Goal: Task Accomplishment & Management: Complete application form

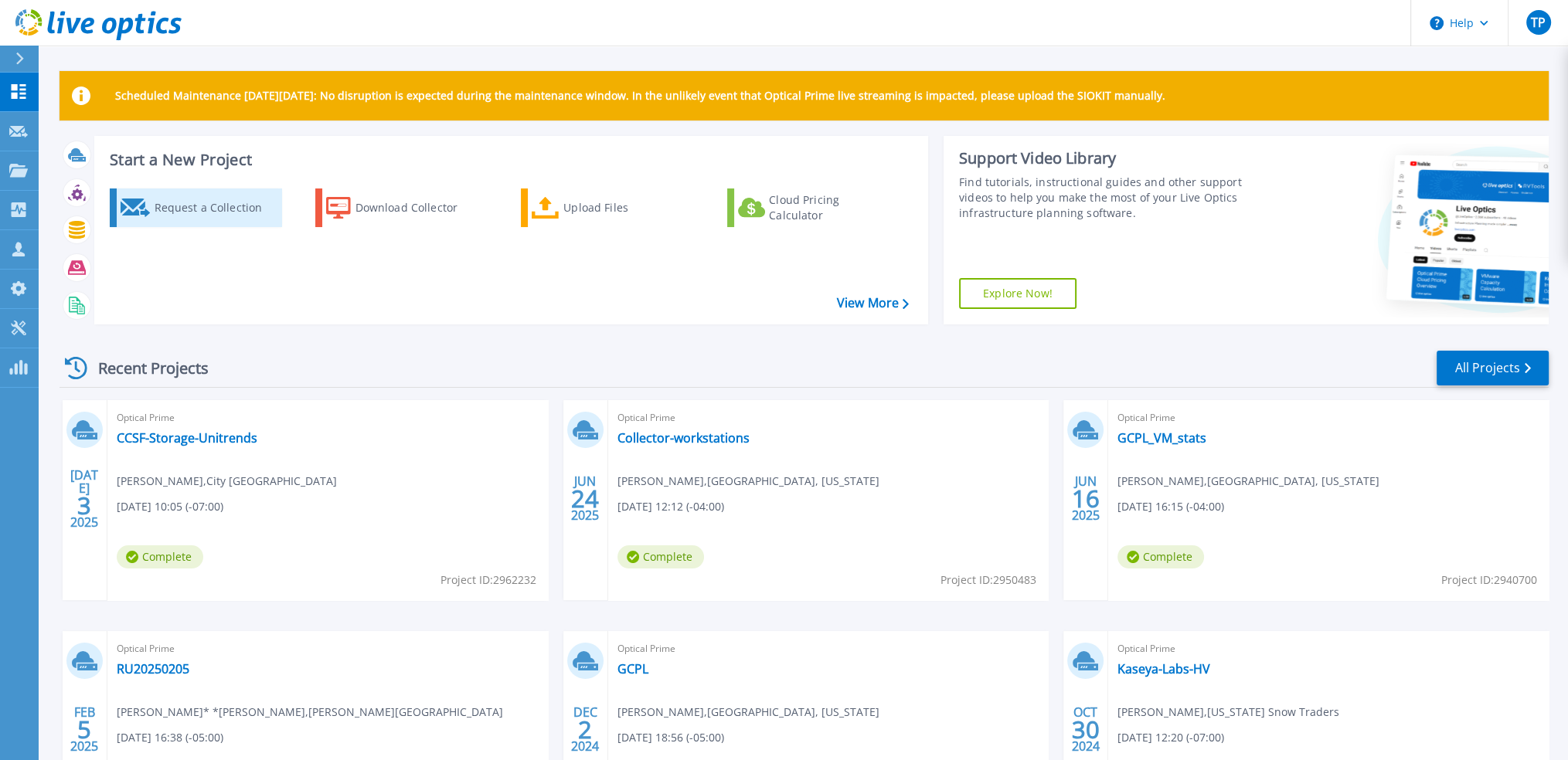
click at [199, 216] on div "Request a Collection" at bounding box center [215, 207] width 123 height 31
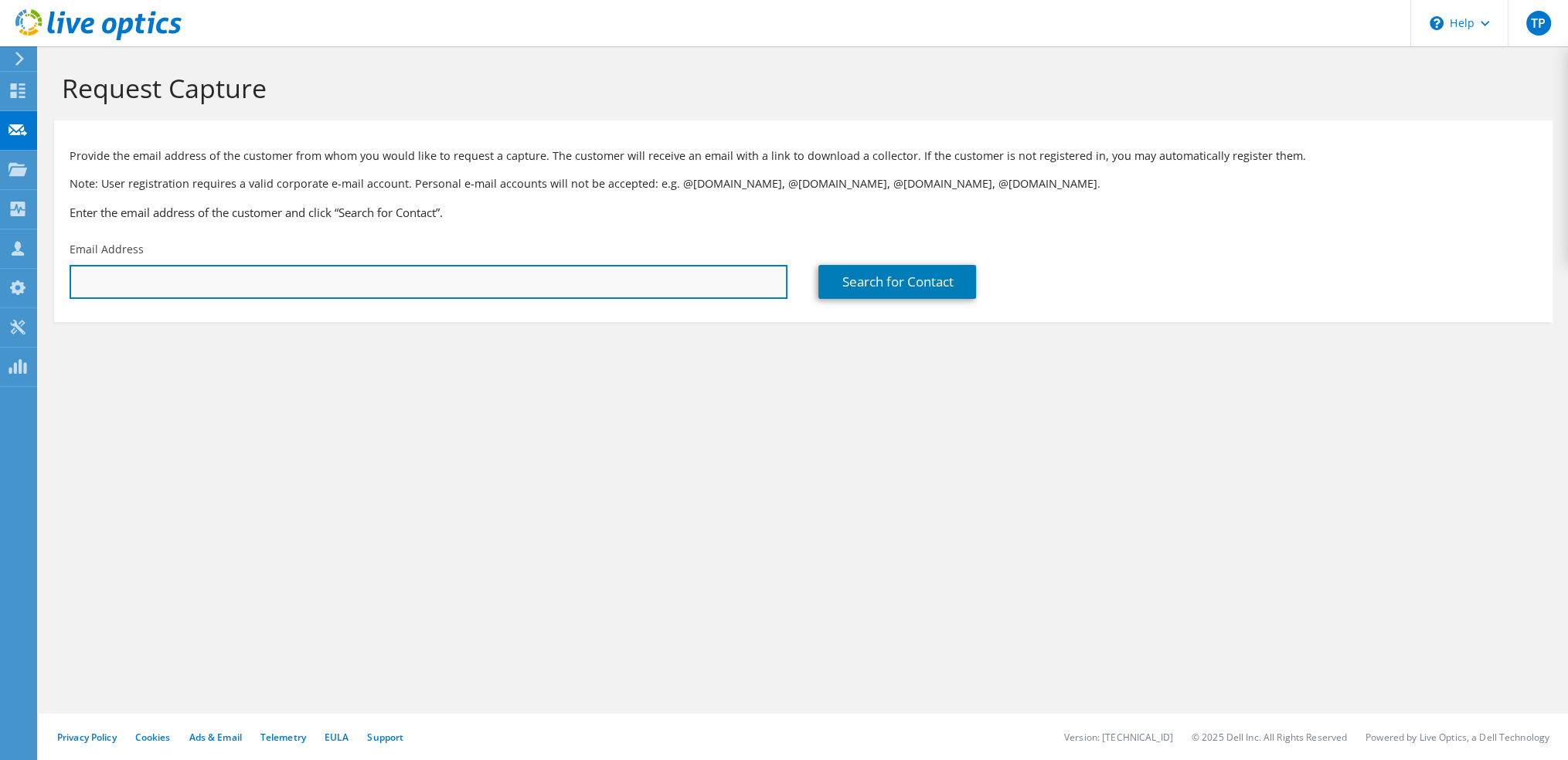
click at [370, 280] on input "text" at bounding box center [429, 281] width 718 height 34
paste input "gpuorro@wirc.com"
type input "gpuorro@wirc.com"
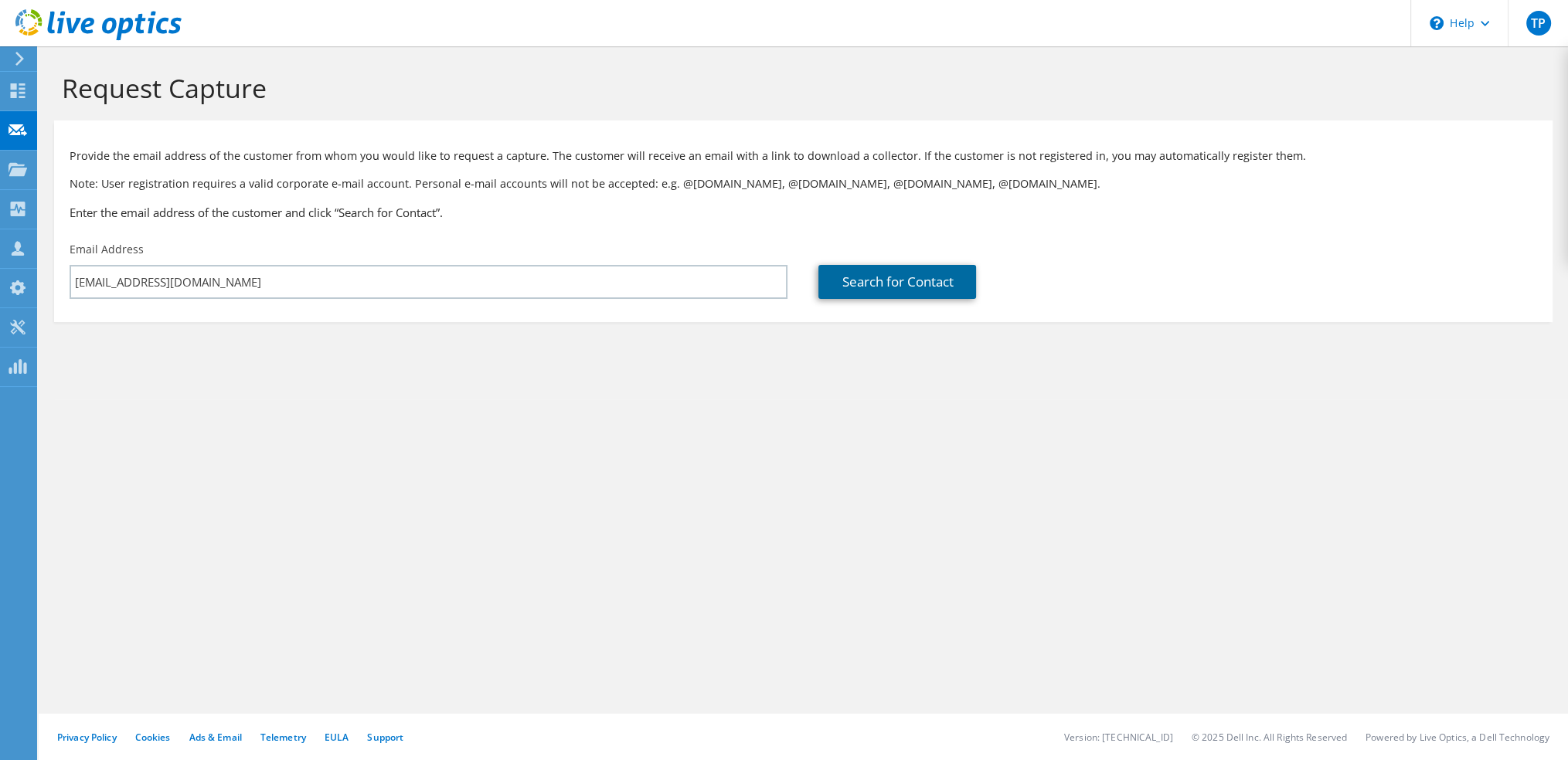
click at [879, 283] on link "Search for Contact" at bounding box center [897, 281] width 158 height 34
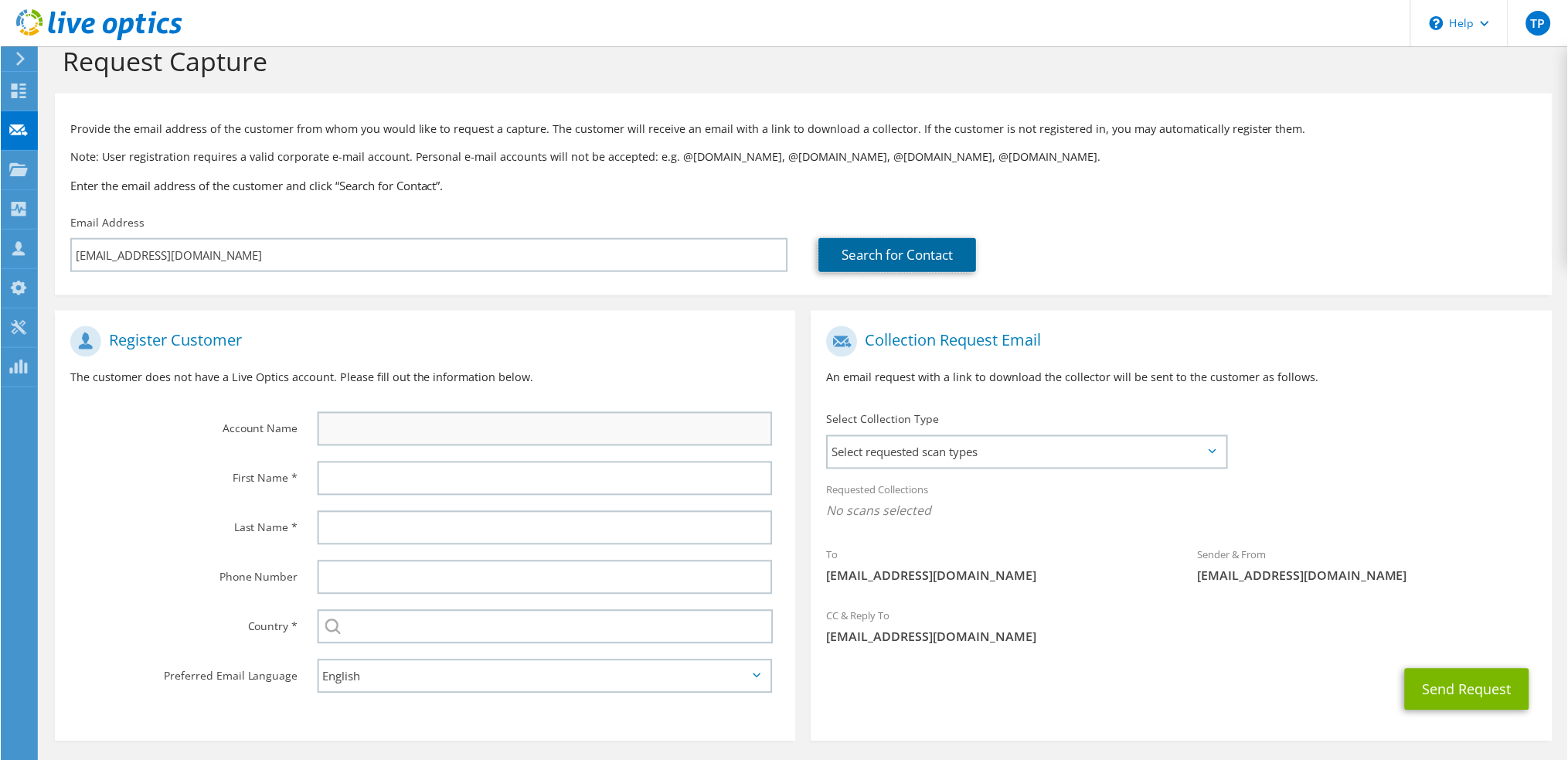
scroll to position [86, 0]
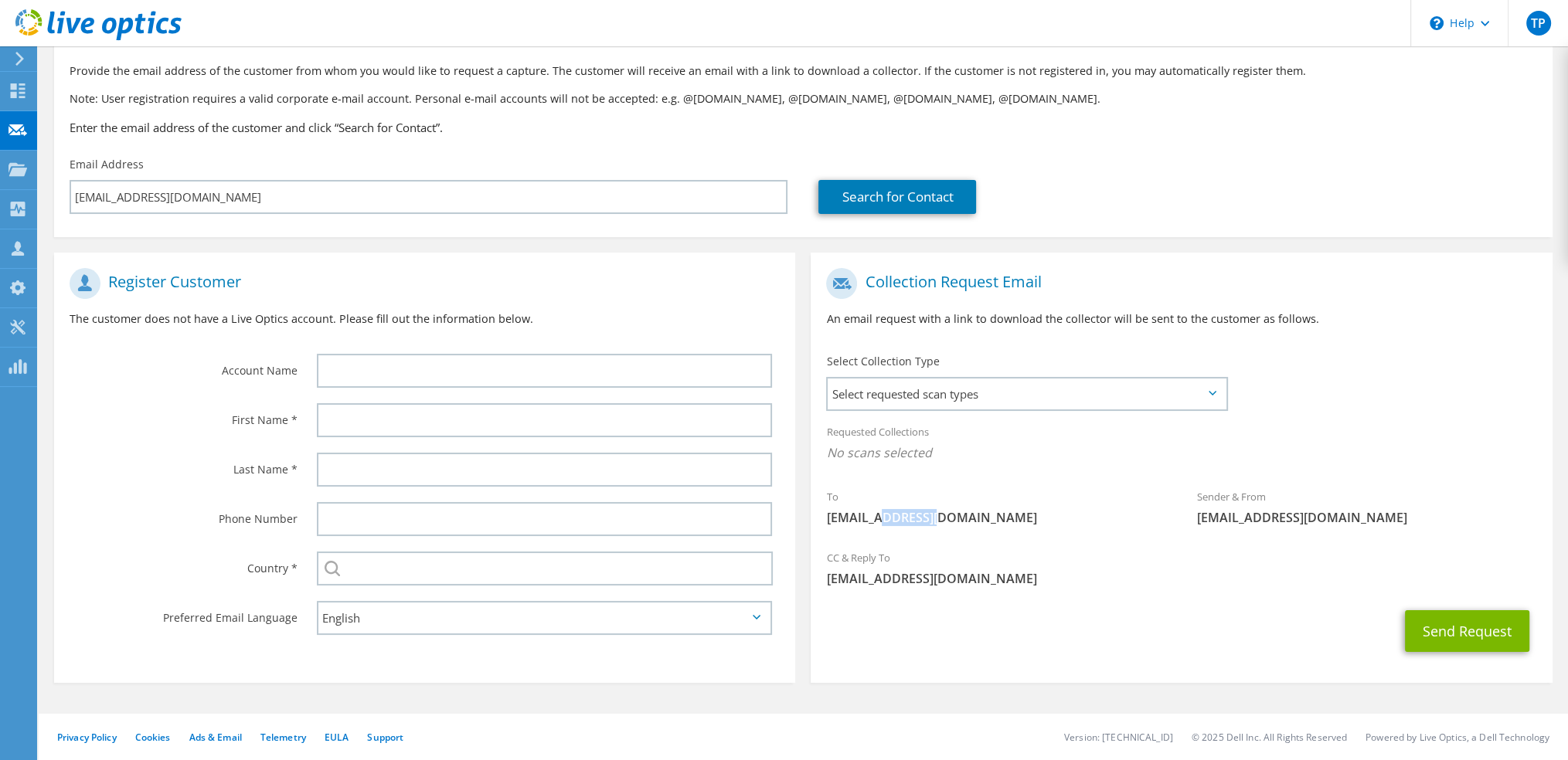
drag, startPoint x: 946, startPoint y: 513, endPoint x: 886, endPoint y: 518, distance: 60.2
click at [886, 518] on span "gpuorro@wirc.com" at bounding box center [996, 517] width 340 height 17
copy span "wirc.com"
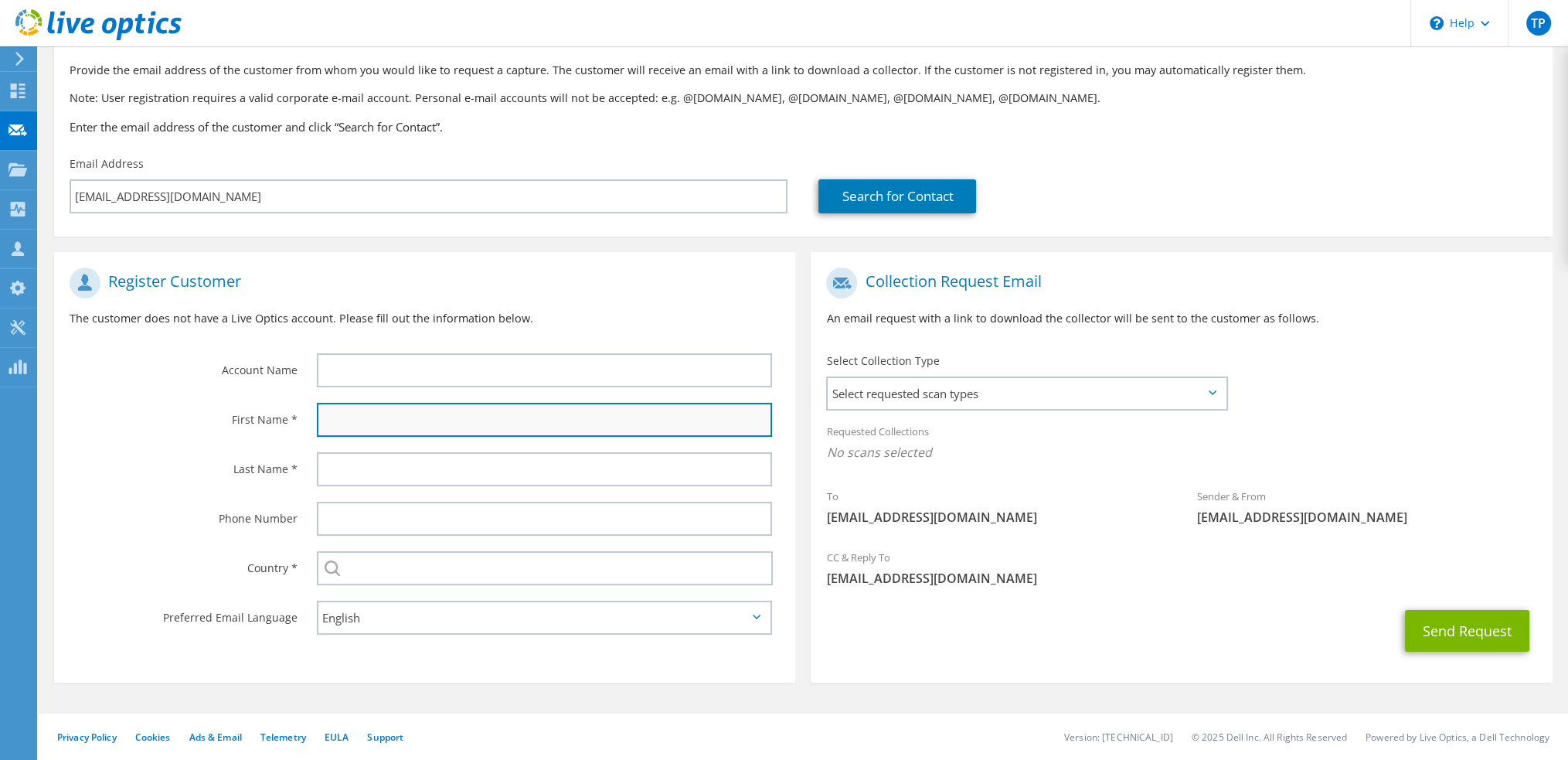
click at [364, 420] on input "text" at bounding box center [544, 420] width 456 height 34
paste input "Gus Puorro"
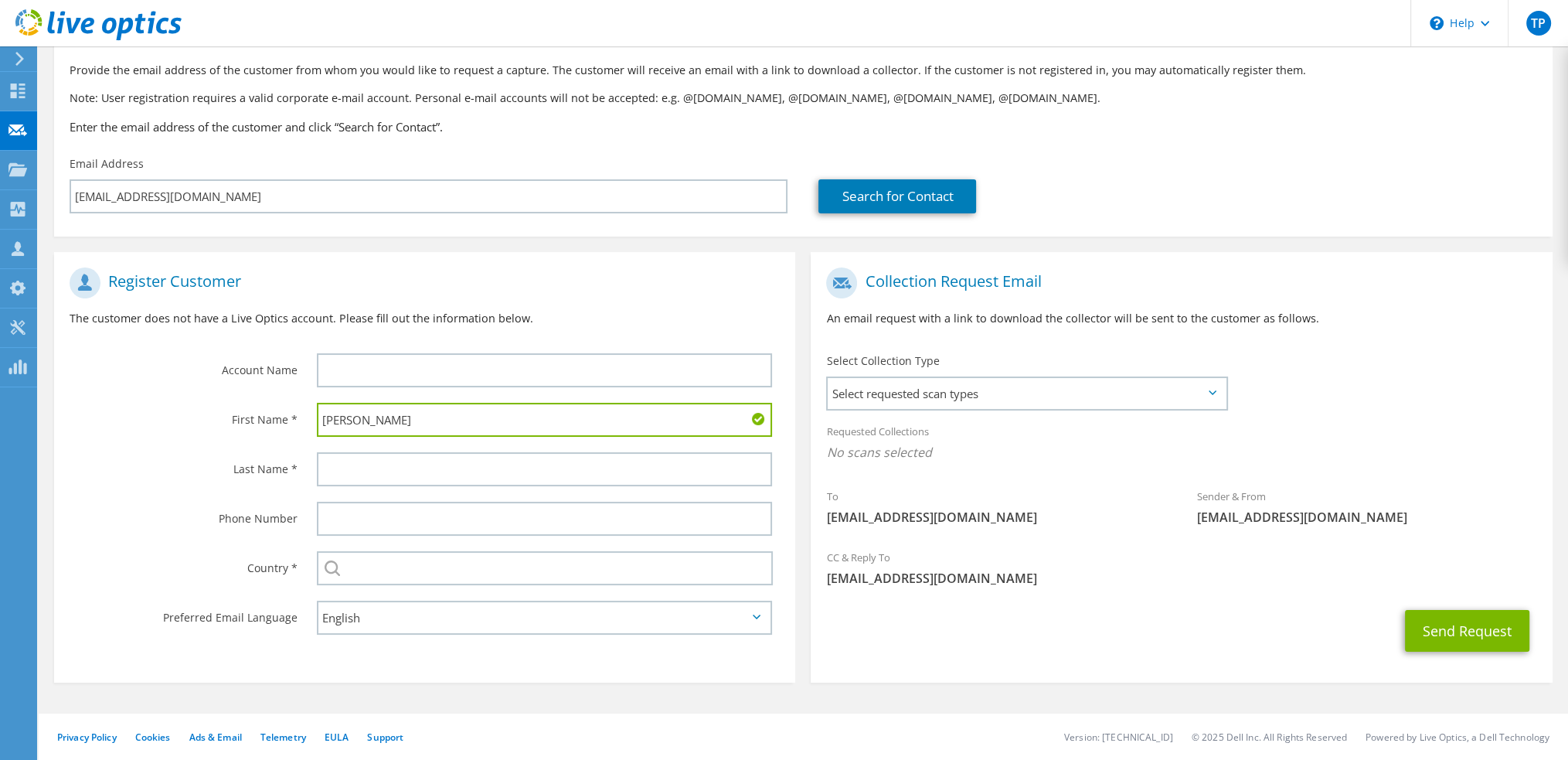
drag, startPoint x: 348, startPoint y: 421, endPoint x: 412, endPoint y: 424, distance: 64.1
click at [412, 424] on input "Gus Puorro" at bounding box center [544, 420] width 456 height 34
type input "Gus"
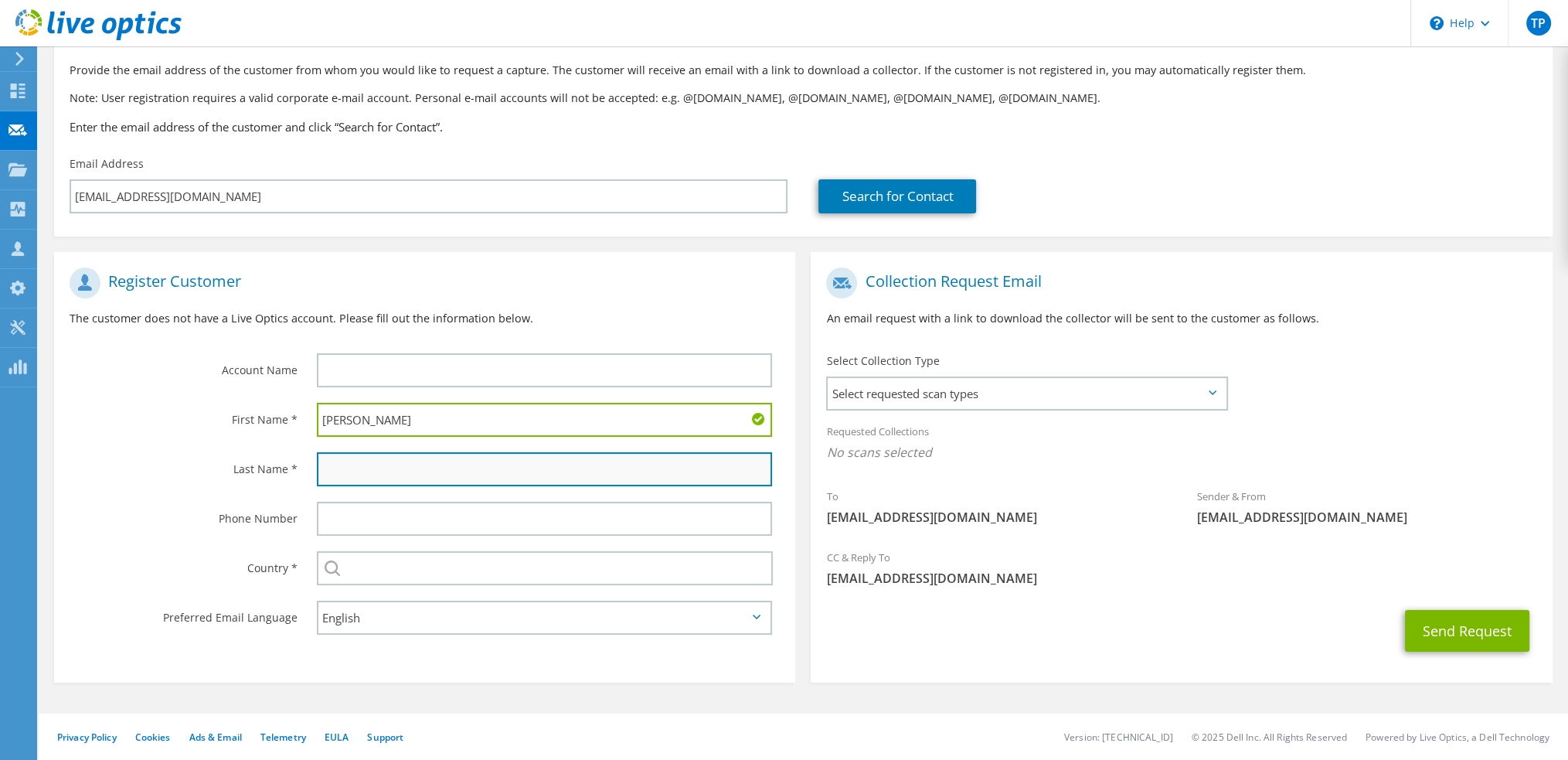
click at [377, 472] on input "text" at bounding box center [544, 468] width 456 height 34
paste input "Puorro"
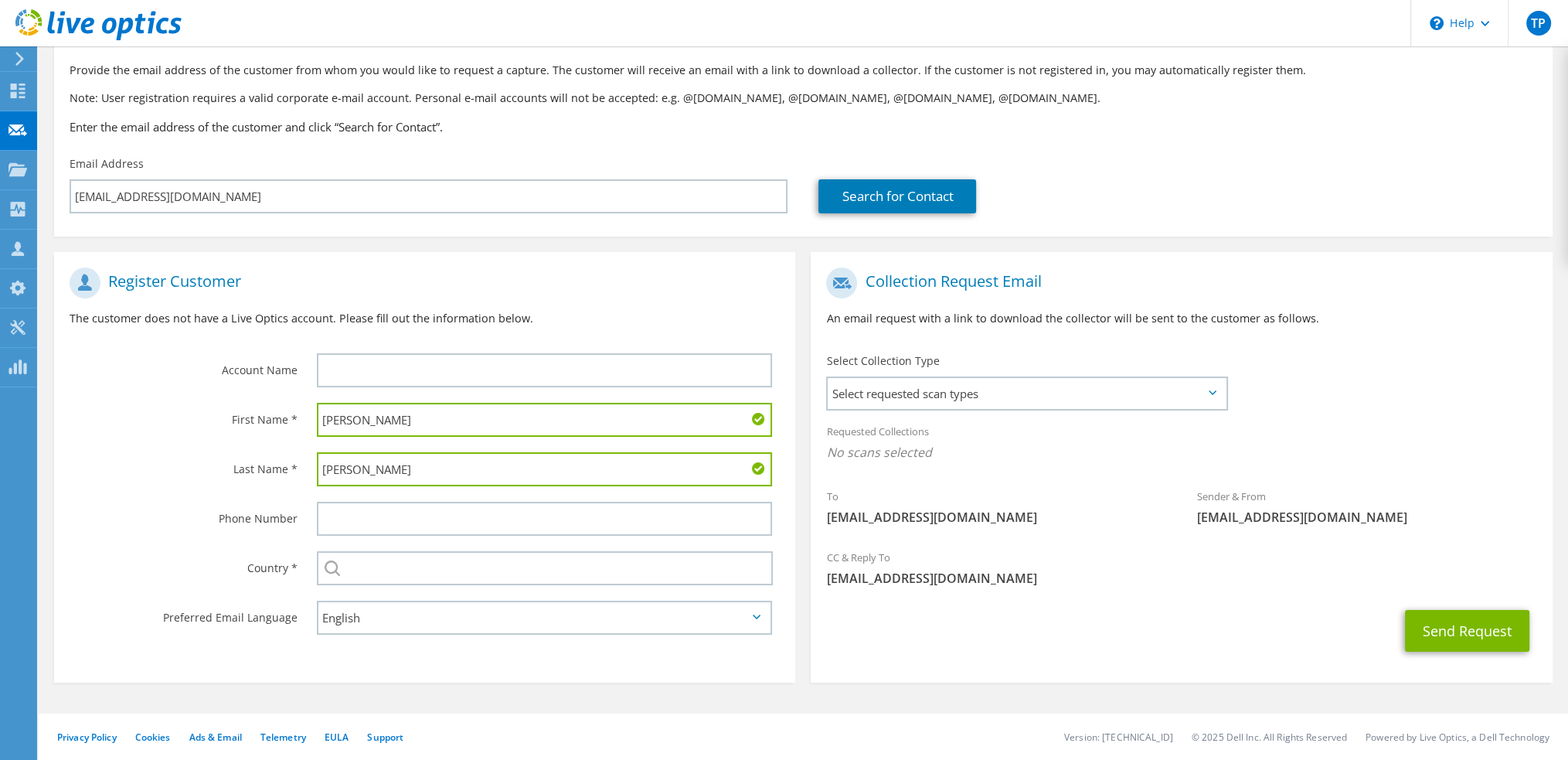
type input "Puorro"
click at [393, 420] on input "Gus" at bounding box center [544, 420] width 456 height 34
type input "Gus"
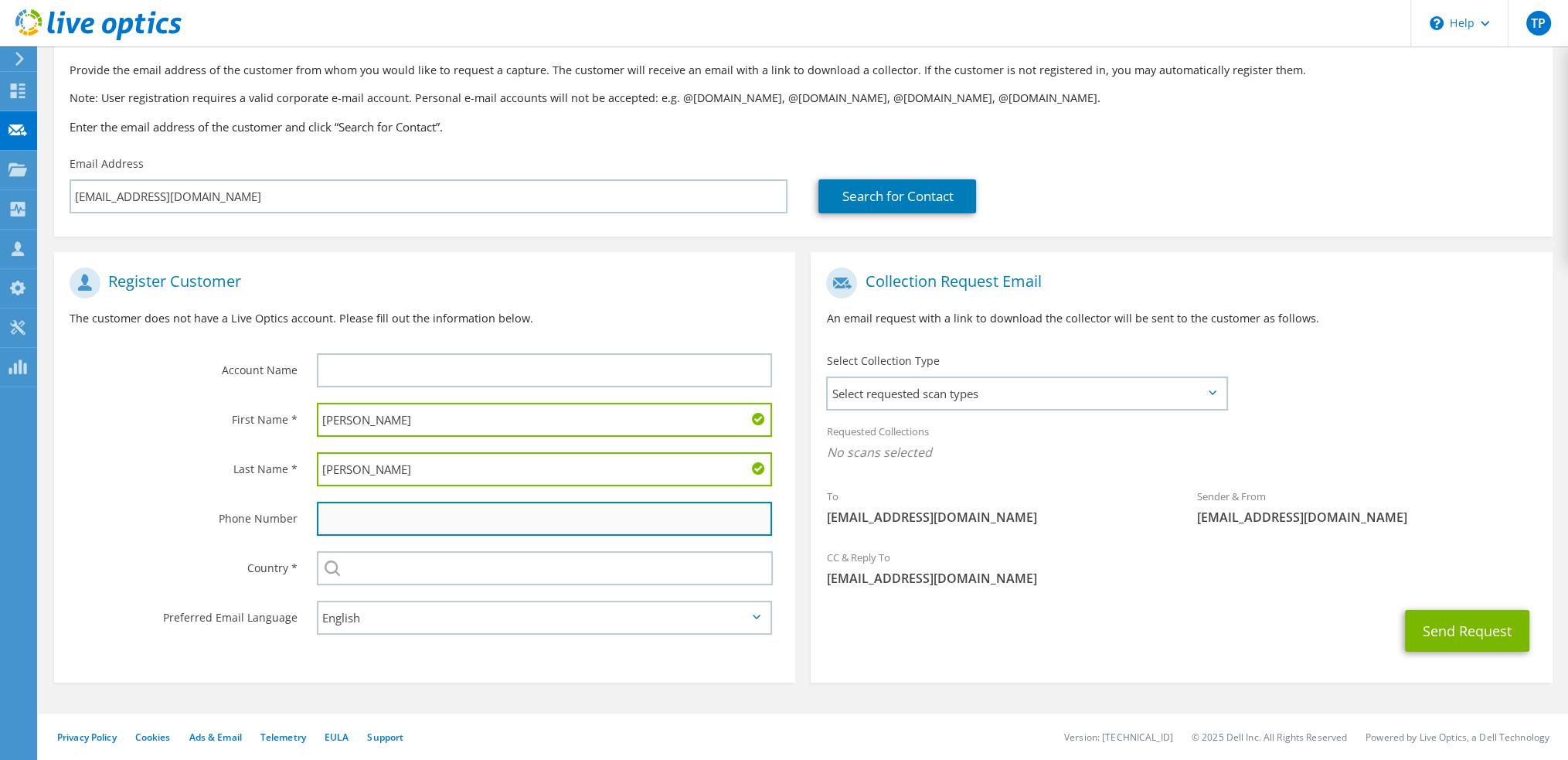
click at [383, 516] on input "text" at bounding box center [544, 518] width 456 height 34
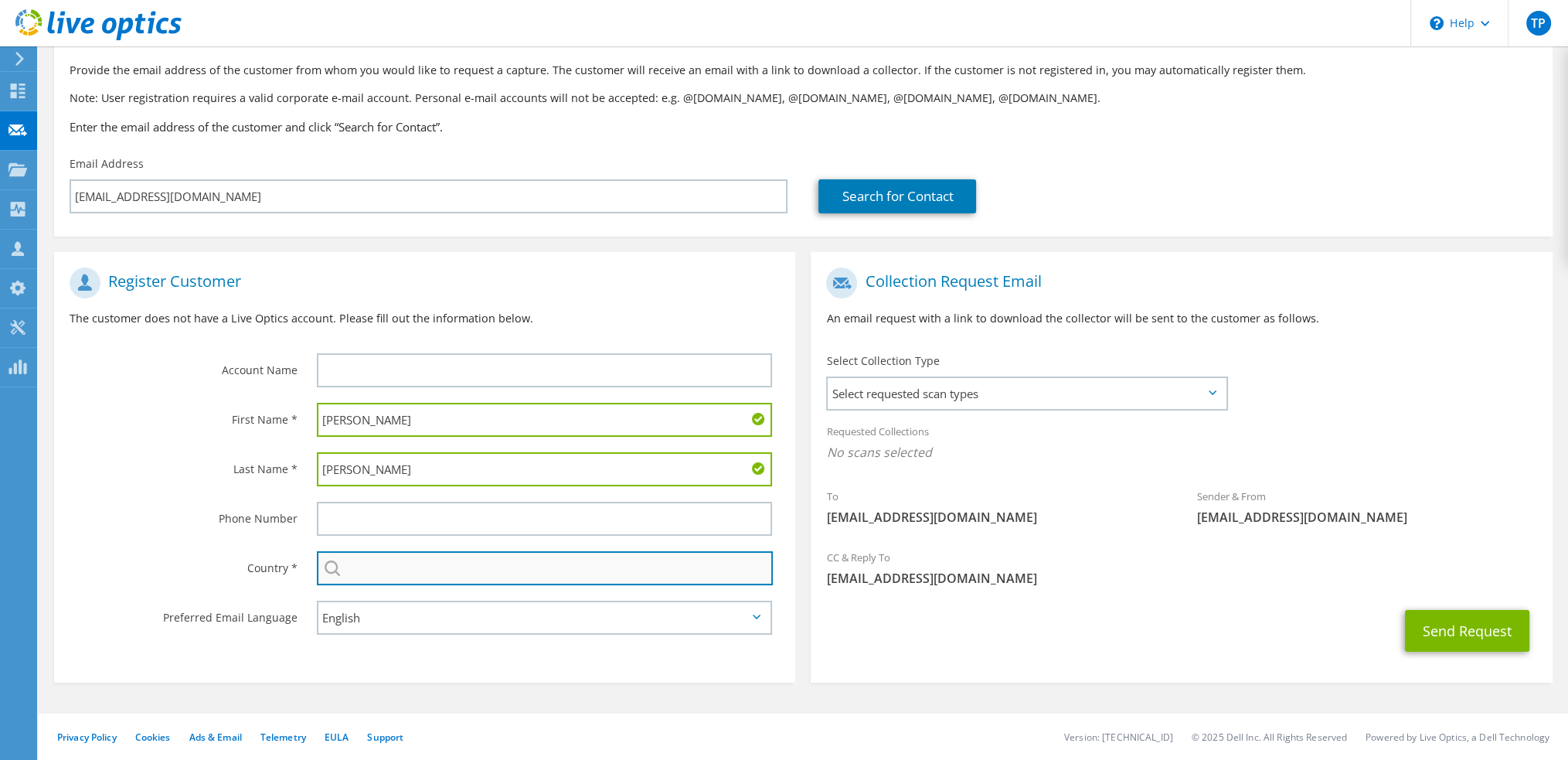
click at [360, 564] on input "text" at bounding box center [544, 567] width 456 height 34
type input "United States"
type input "Home"
type input "7143374561"
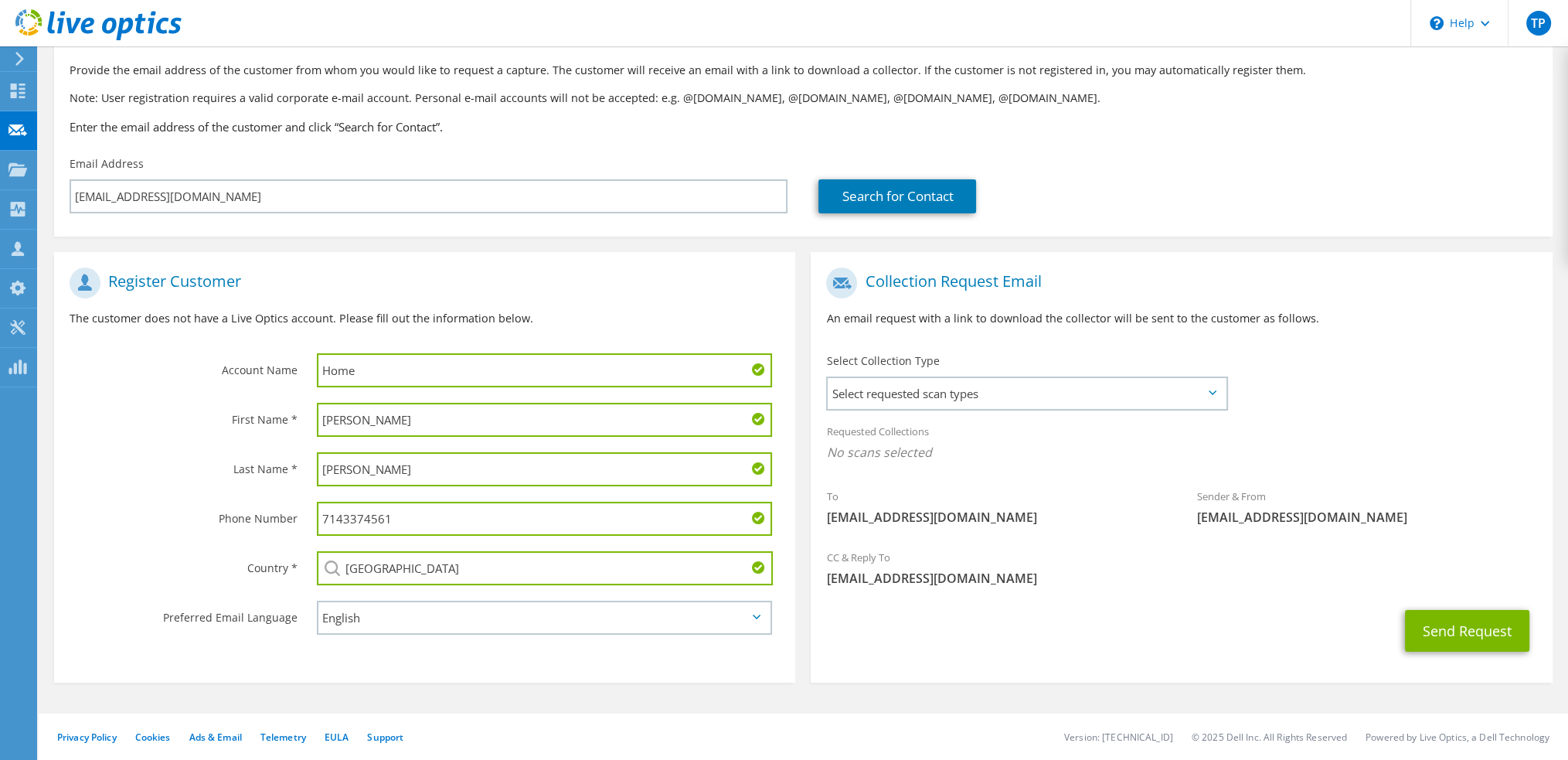
drag, startPoint x: 435, startPoint y: 370, endPoint x: 322, endPoint y: 372, distance: 113.0
click at [286, 373] on div "Account Name Home" at bounding box center [424, 328] width 741 height 135
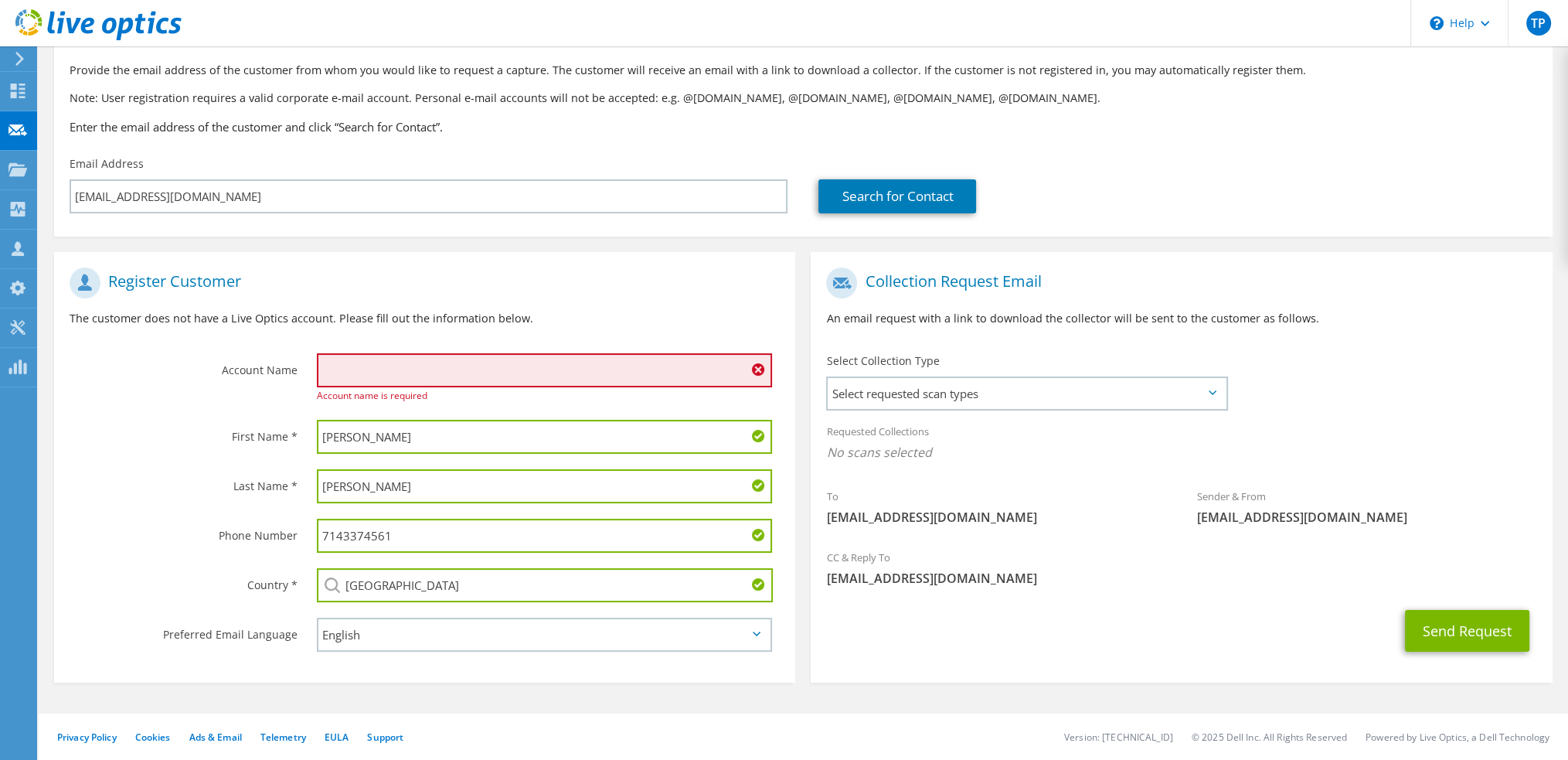
paste input "Western Industrial Resources Corp."
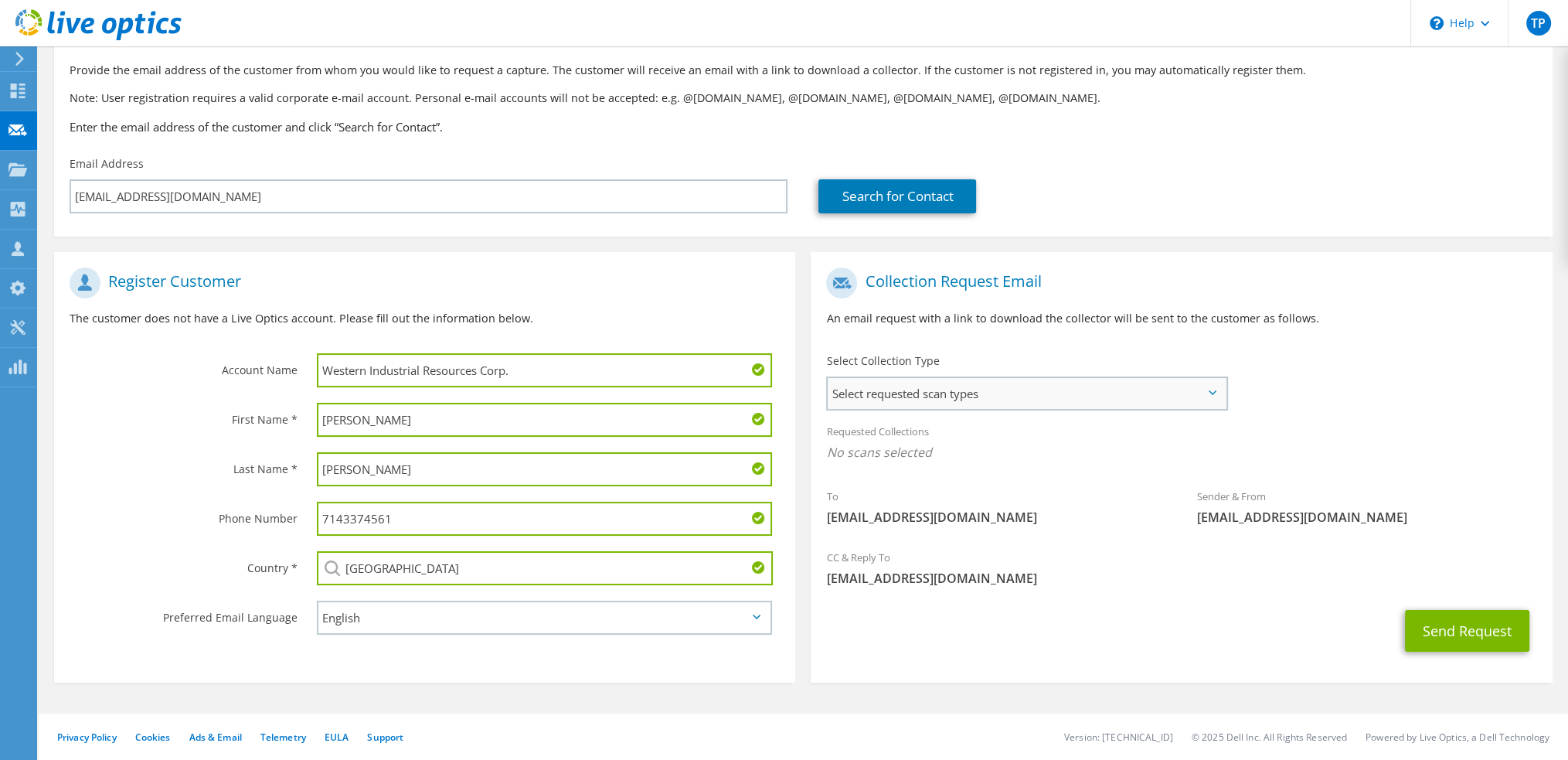
type input "Western Industrial Resources Corp."
click at [962, 396] on span "Select requested scan types" at bounding box center [1027, 393] width 397 height 31
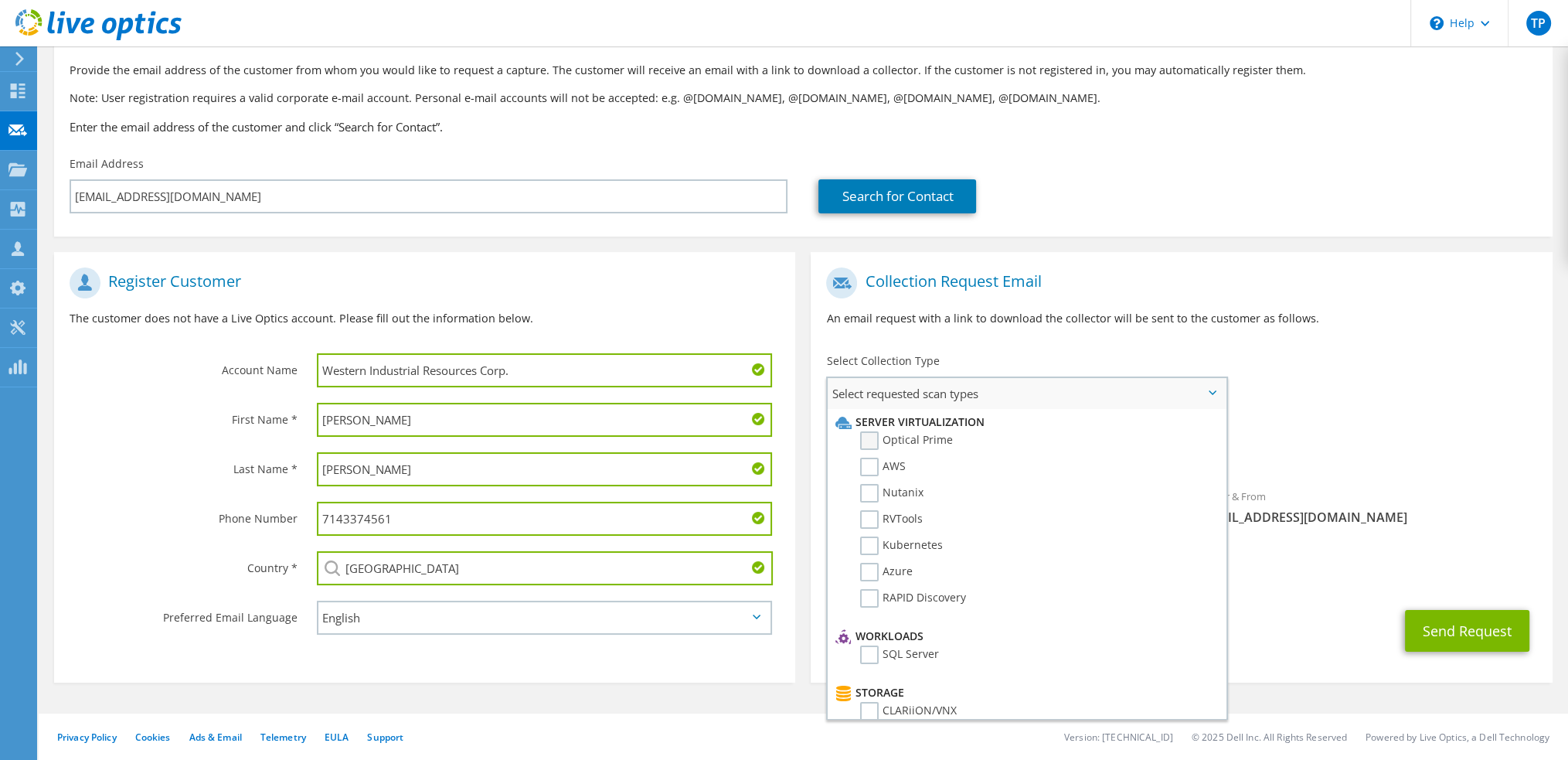
click at [914, 442] on label "Optical Prime" at bounding box center [907, 441] width 93 height 19
click at [0, 0] on input "Optical Prime" at bounding box center [0, 0] width 0 height 0
click at [1354, 428] on div "Requested Collections No scans selected Optical Prime" at bounding box center [1181, 446] width 741 height 62
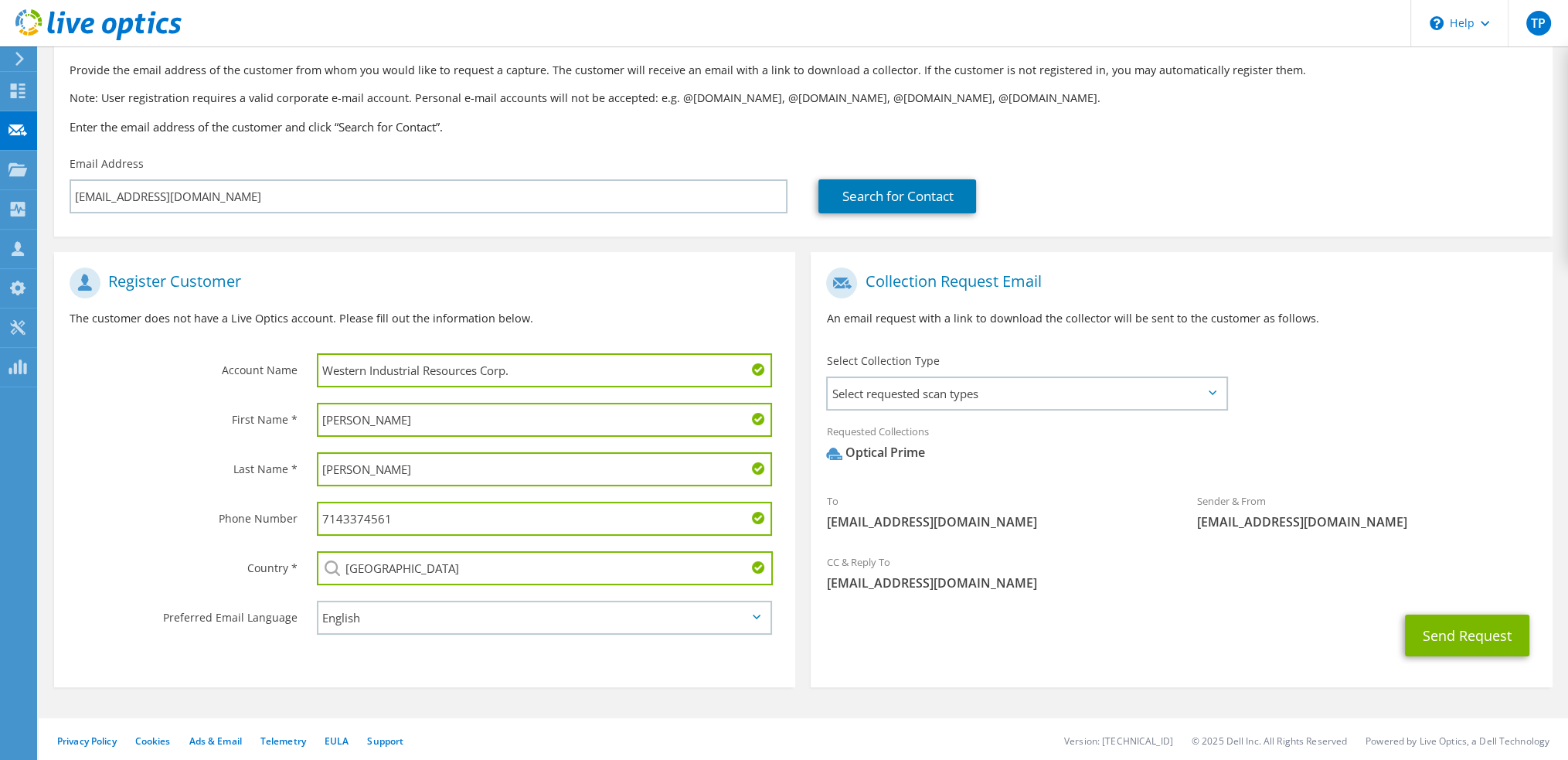
click at [1367, 431] on div "Requested Collections No scans selected Optical Prime" at bounding box center [1181, 446] width 741 height 62
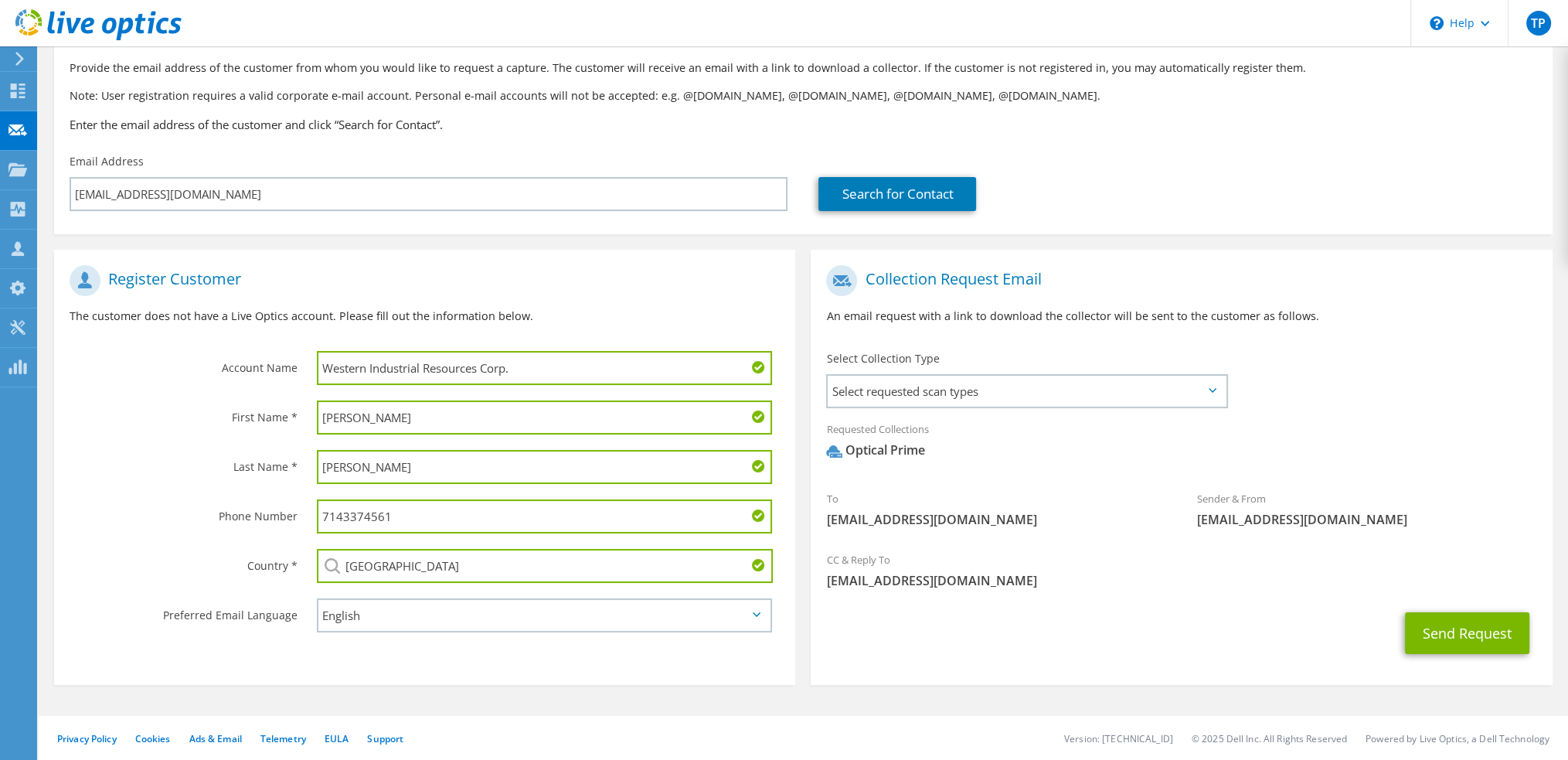
scroll to position [90, 0]
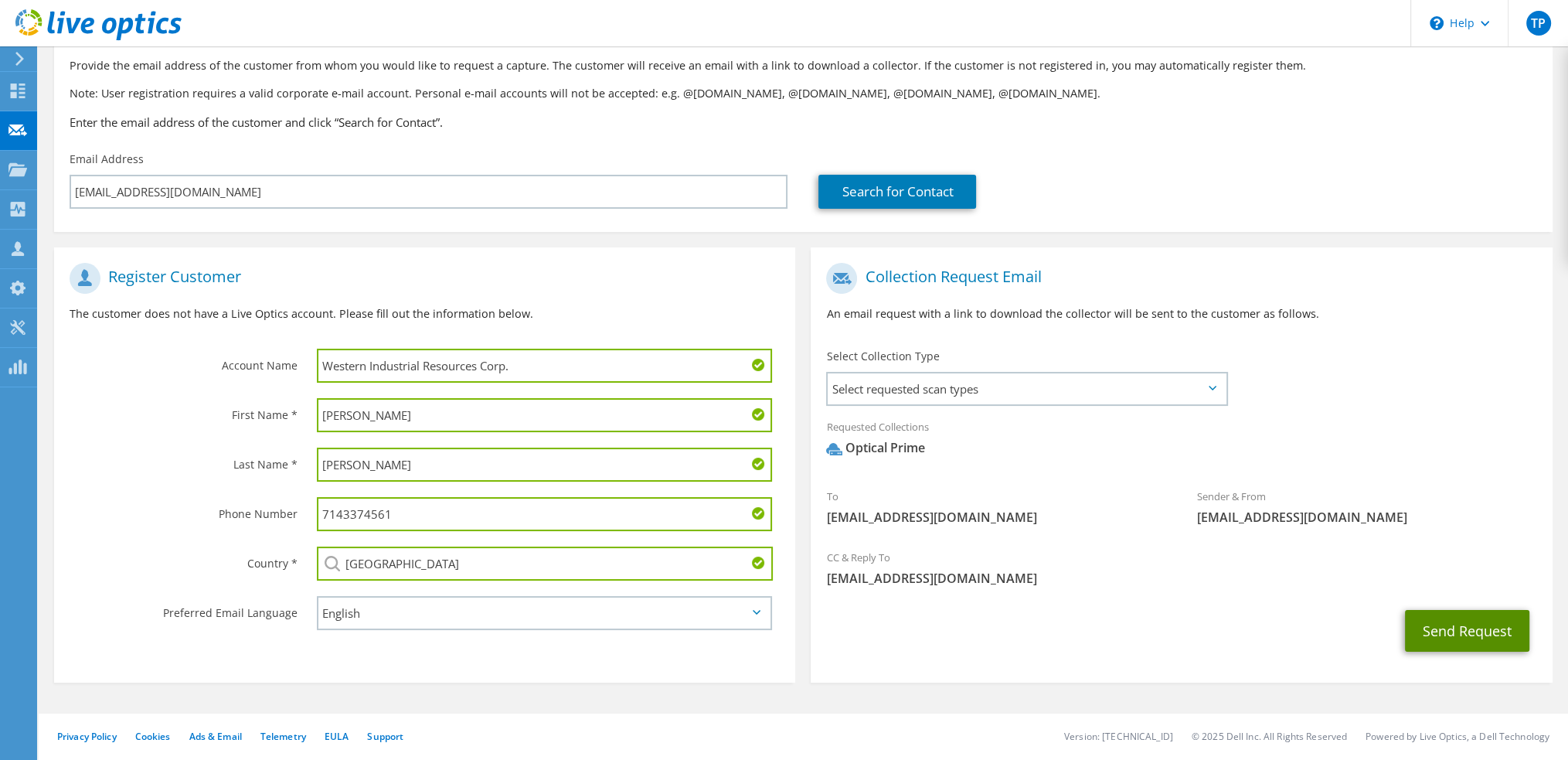
click at [1458, 632] on button "Send Request" at bounding box center [1467, 630] width 124 height 42
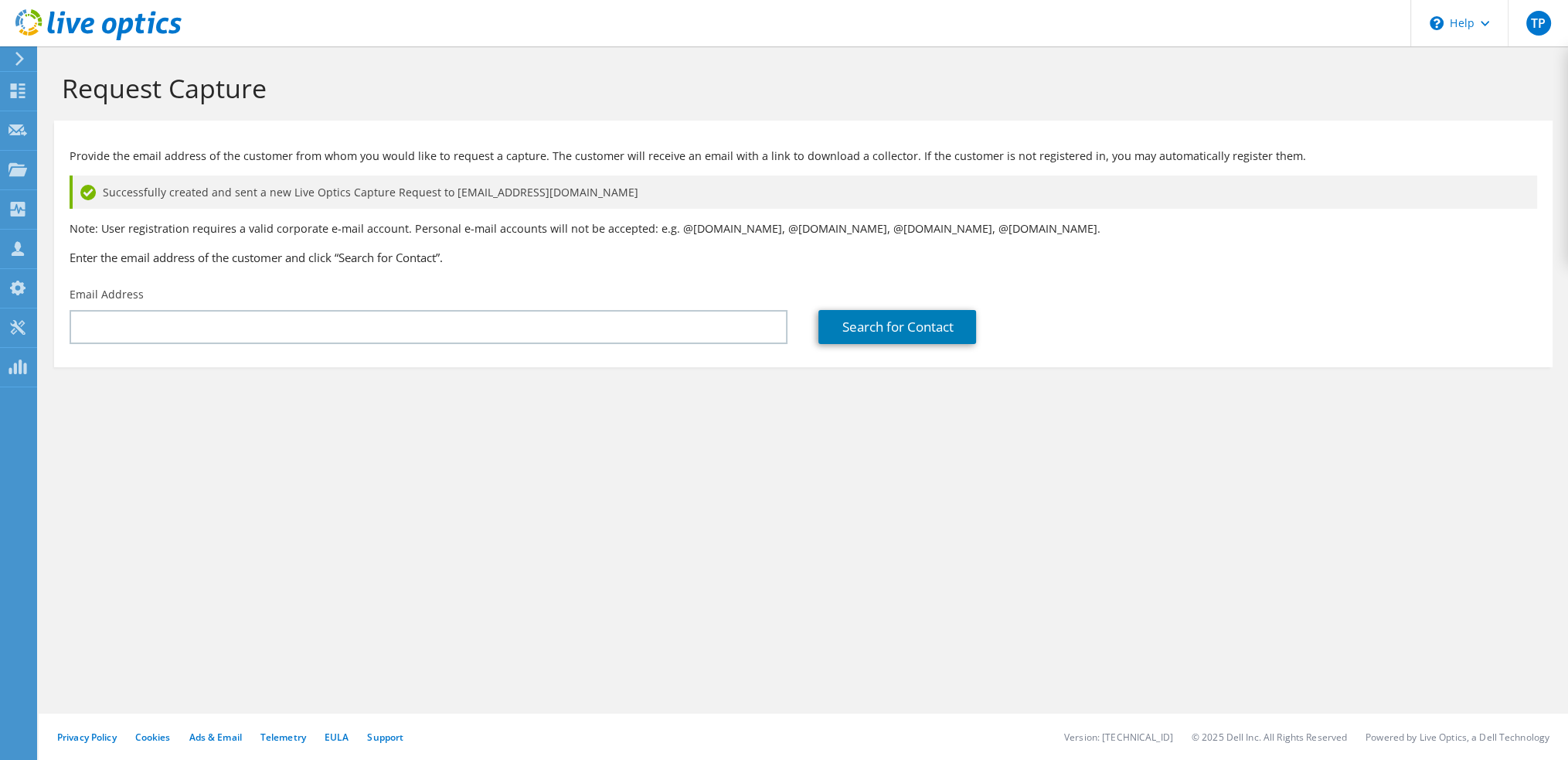
click at [485, 598] on div "Request Capture Provide the email address of the customer from whom you would l…" at bounding box center [803, 403] width 1530 height 714
drag, startPoint x: 485, startPoint y: 598, endPoint x: 397, endPoint y: 624, distance: 91.8
click at [438, 594] on div "Request Capture Provide the email address of the customer from whom you would l…" at bounding box center [803, 403] width 1530 height 714
click at [562, 572] on div "Request Capture Provide the email address of the customer from whom you would l…" at bounding box center [803, 403] width 1530 height 714
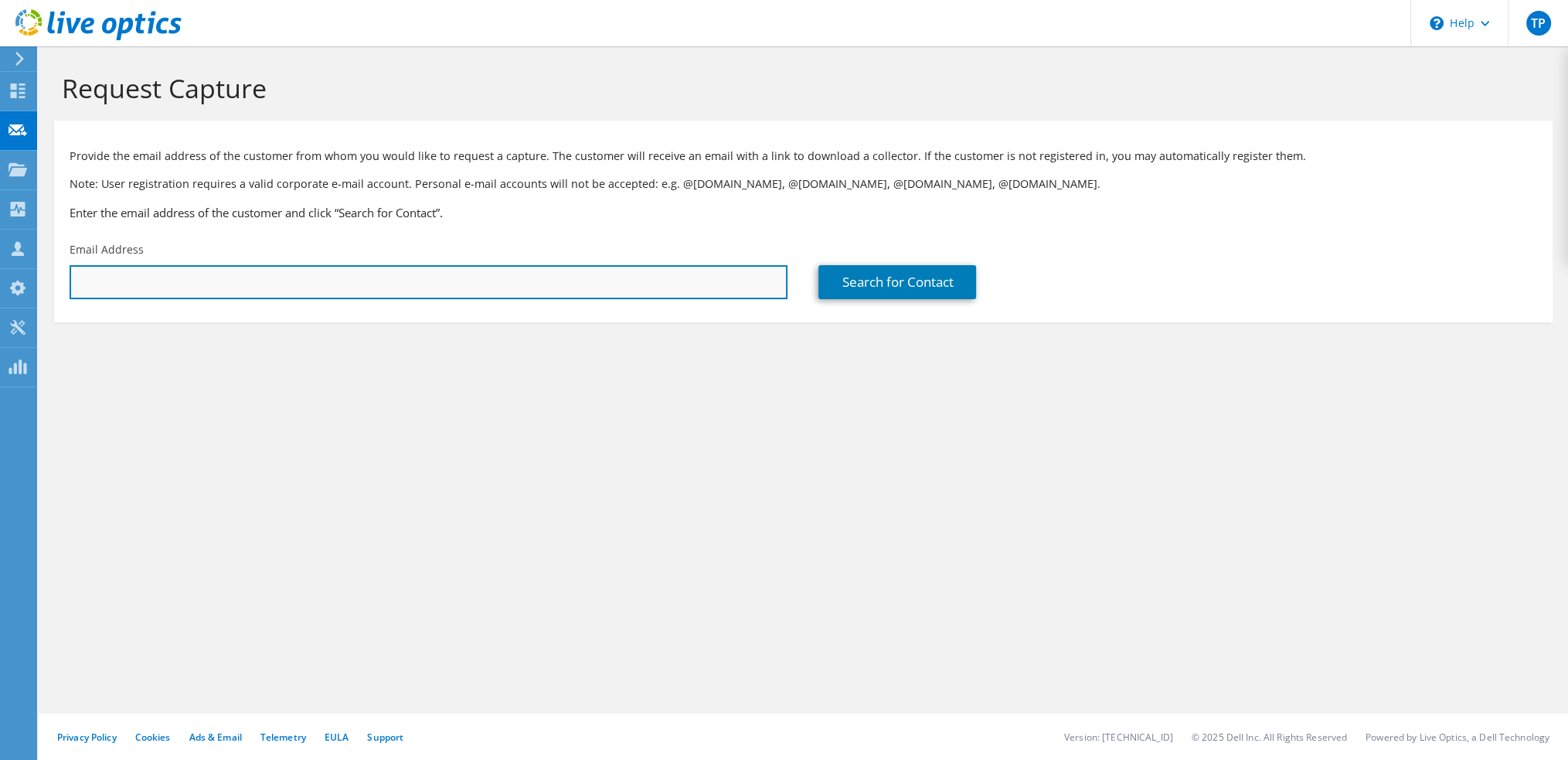
click at [359, 277] on input "text" at bounding box center [429, 281] width 718 height 34
paste input "text"
type input "gpuorro@wirc.com"
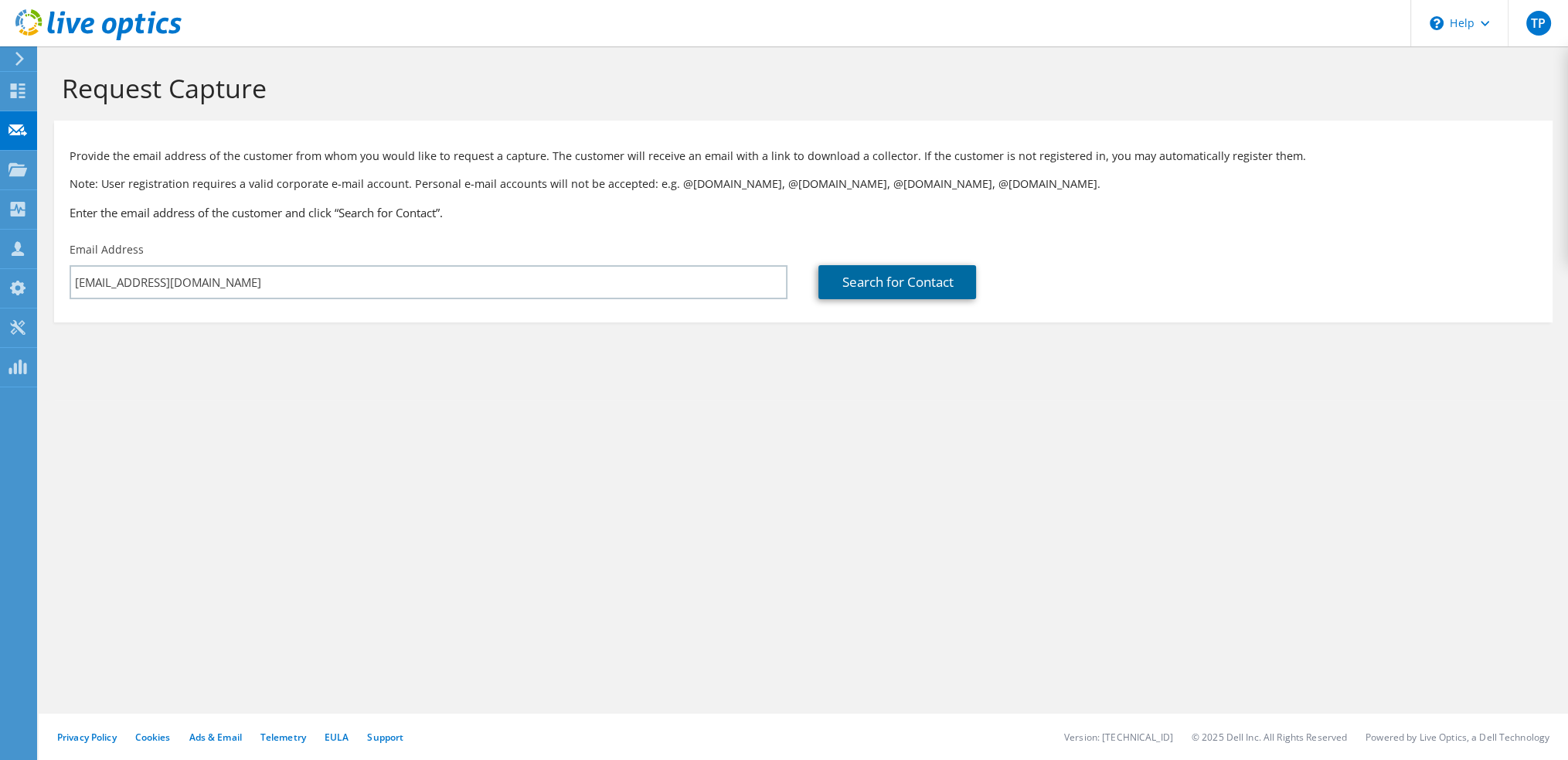
click at [893, 284] on link "Search for Contact" at bounding box center [897, 281] width 158 height 34
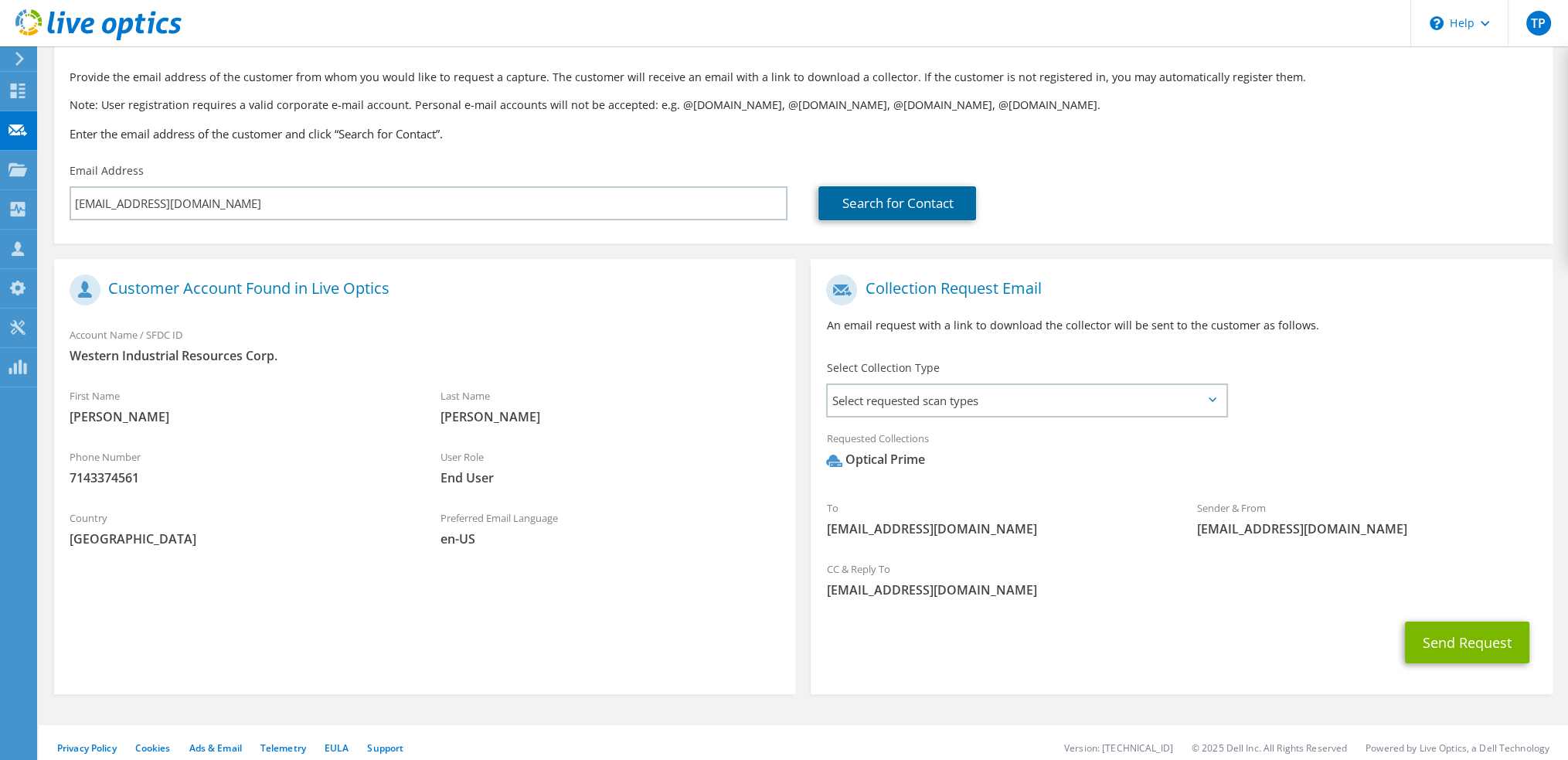
scroll to position [90, 0]
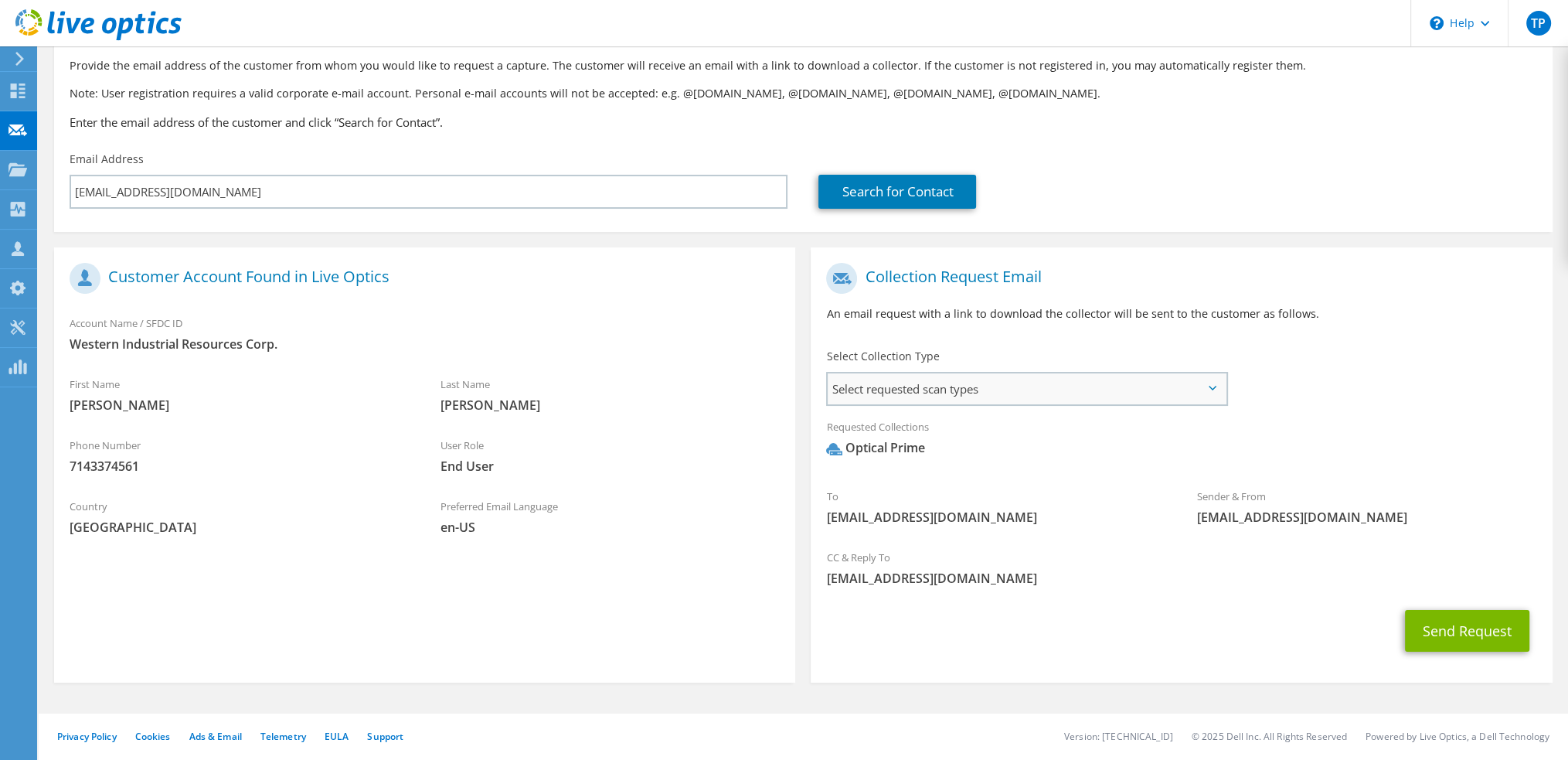
drag, startPoint x: 884, startPoint y: 384, endPoint x: 896, endPoint y: 390, distance: 13.4
click at [885, 384] on span "Select requested scan types" at bounding box center [1027, 388] width 397 height 31
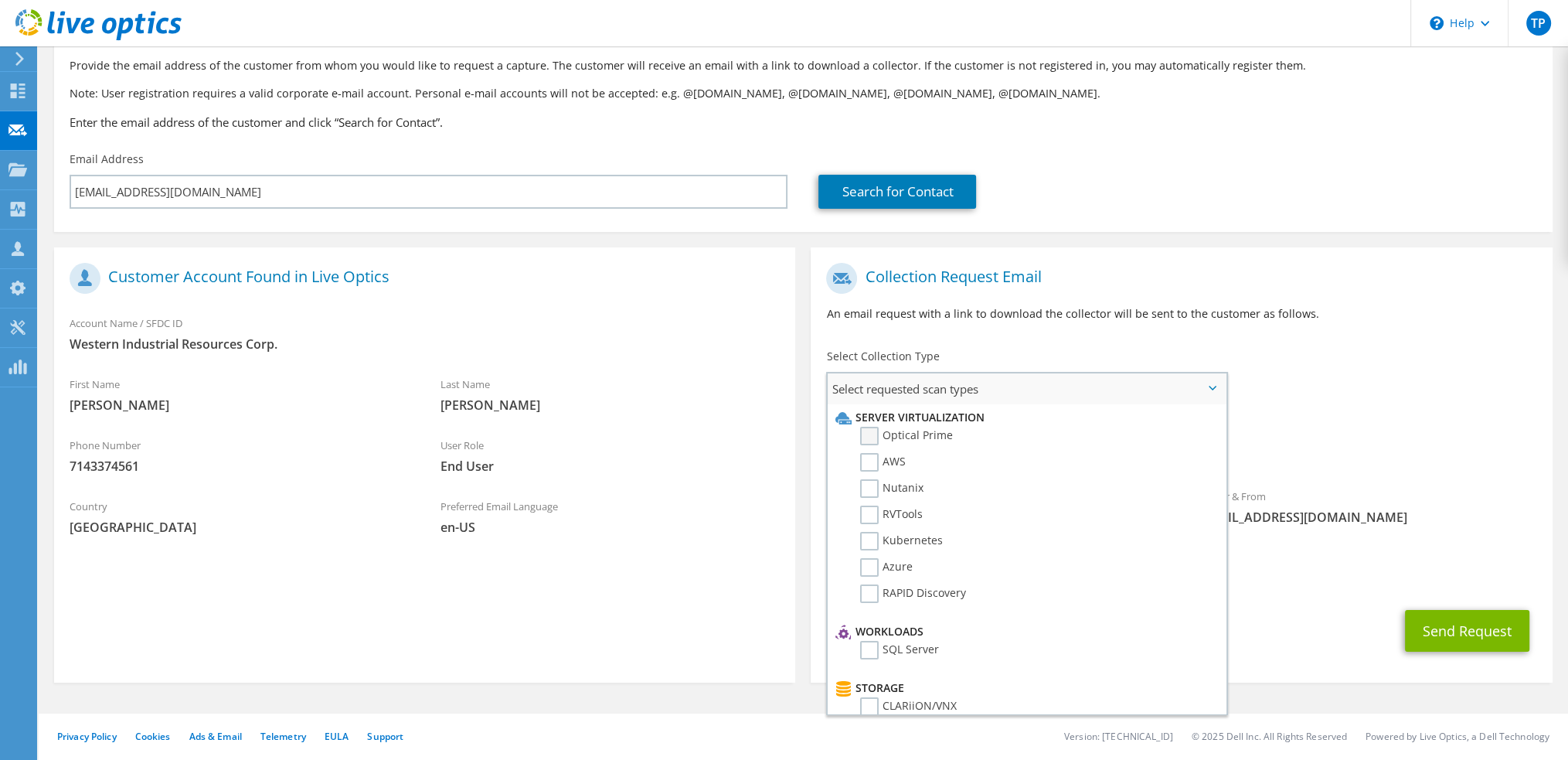
click at [902, 438] on label "Optical Prime" at bounding box center [907, 436] width 93 height 19
click at [0, 0] on input "Optical Prime" at bounding box center [0, 0] width 0 height 0
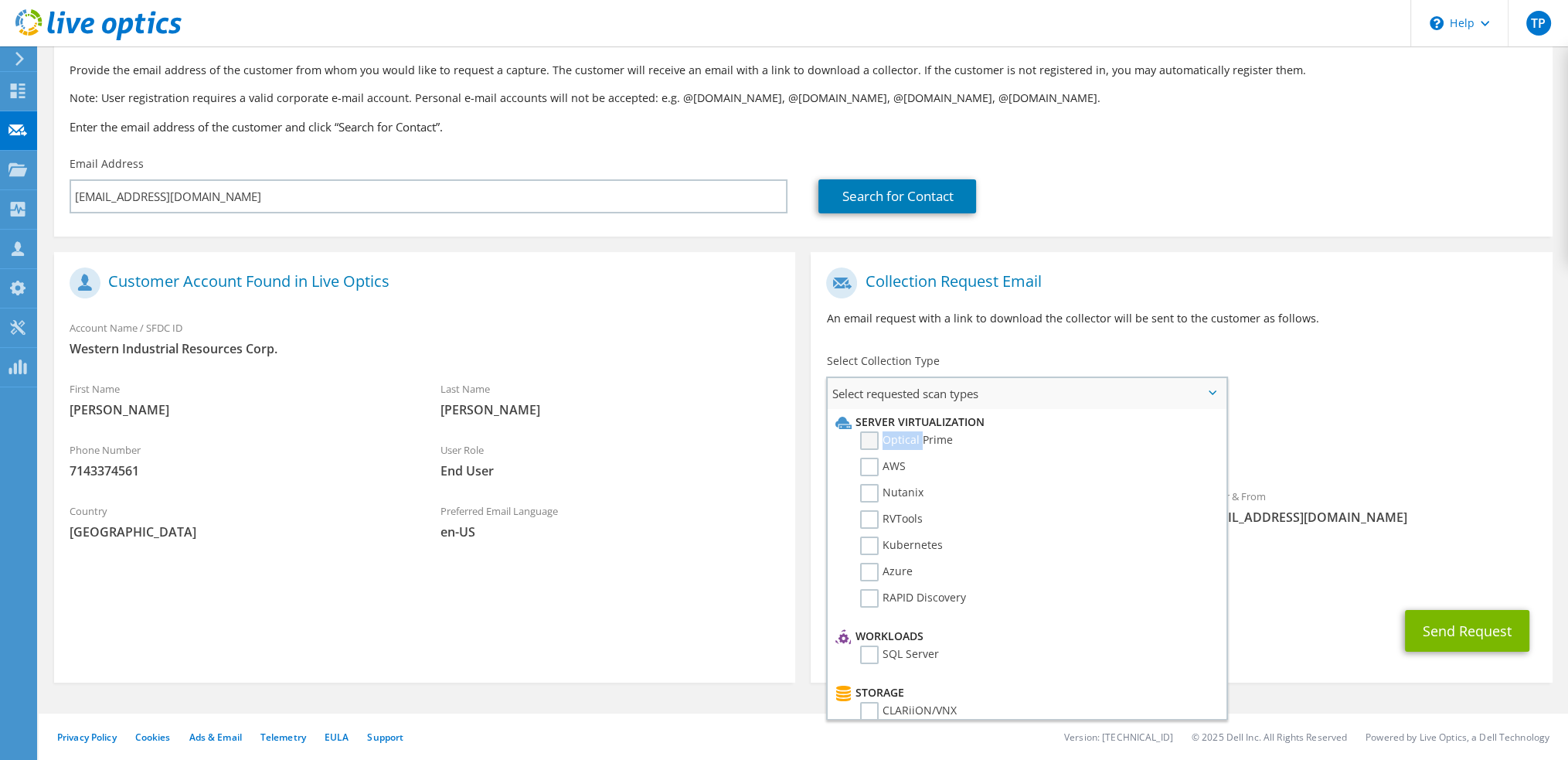
click at [901, 438] on label "Optical Prime" at bounding box center [907, 441] width 93 height 19
click at [0, 0] on input "Optical Prime" at bounding box center [0, 0] width 0 height 0
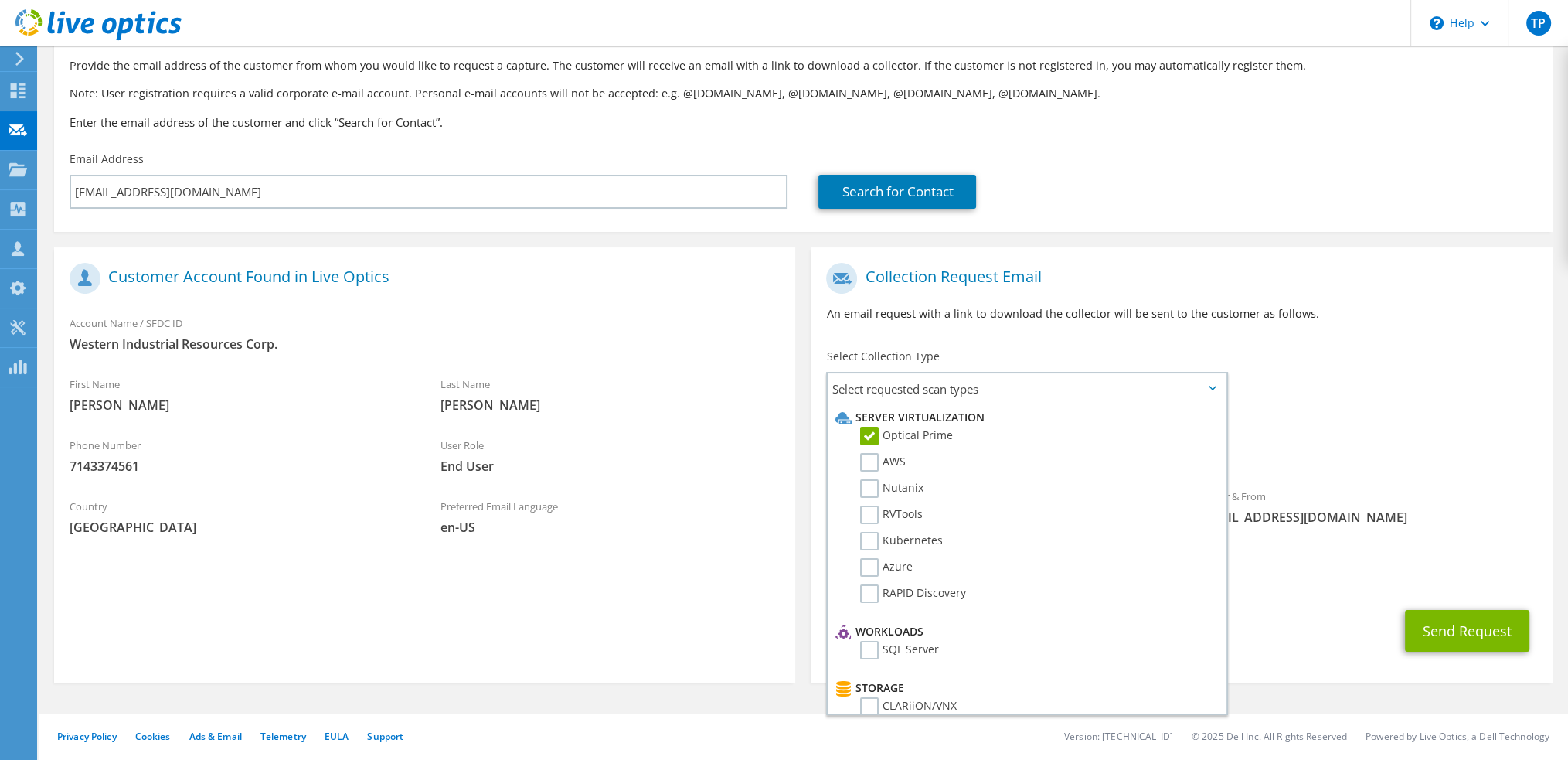
click at [1330, 352] on div "To gpuorro@wirc.com Sender & From liveoptics@liveoptics.com" at bounding box center [1181, 398] width 741 height 286
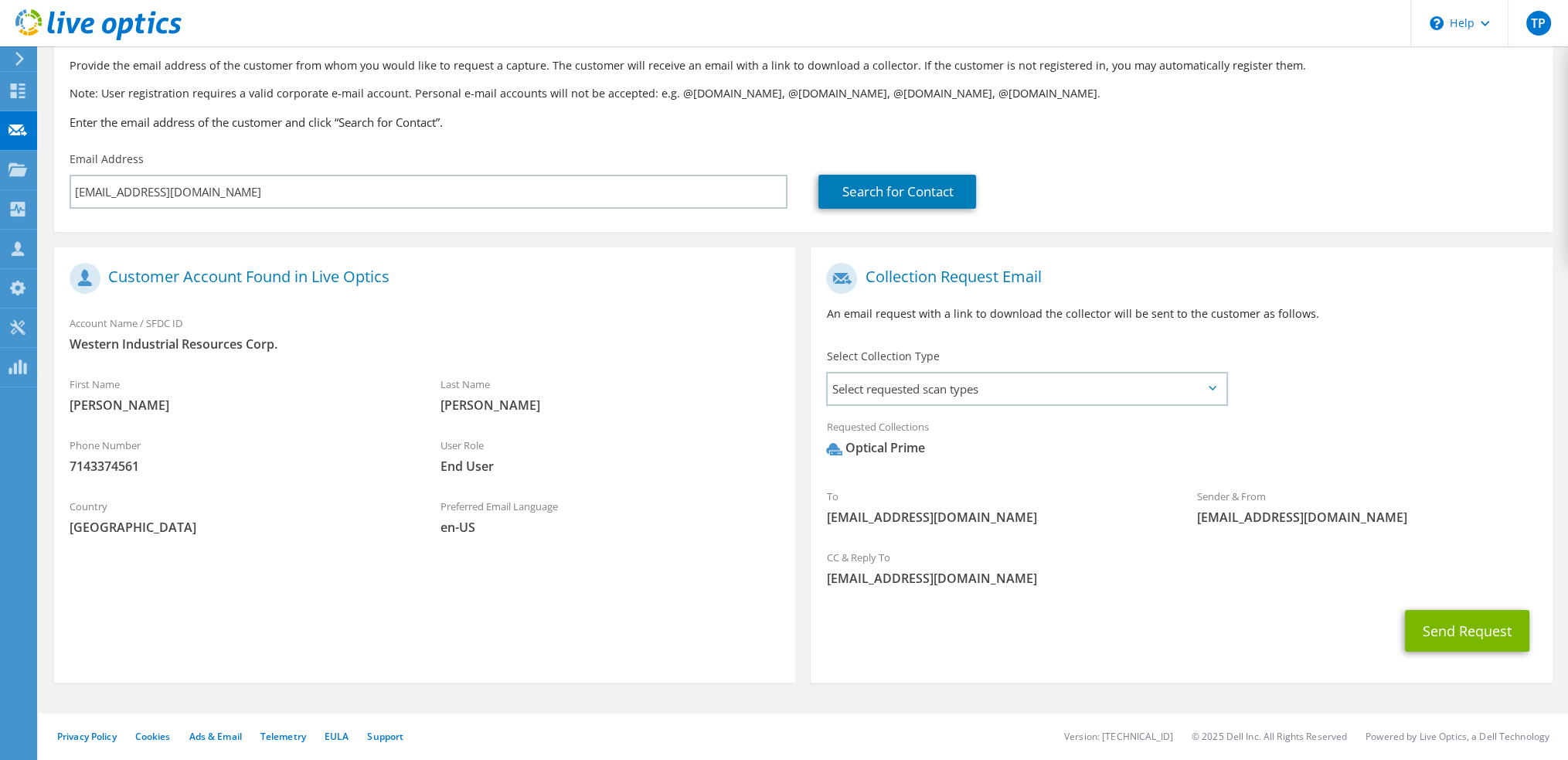
click at [669, 618] on section "Customer Account Found in Live Optics Account Name / SFDC ID Western Industrial…" at bounding box center [424, 465] width 741 height 435
drag, startPoint x: 671, startPoint y: 609, endPoint x: 589, endPoint y: 621, distance: 82.9
click at [589, 618] on section "Customer Account Found in Live Optics Account Name / SFDC ID Western Industrial…" at bounding box center [424, 465] width 741 height 435
drag, startPoint x: 588, startPoint y: 623, endPoint x: 571, endPoint y: 630, distance: 18.4
click at [571, 630] on section "Customer Account Found in Live Optics Account Name / SFDC ID Western Industrial…" at bounding box center [424, 465] width 741 height 435
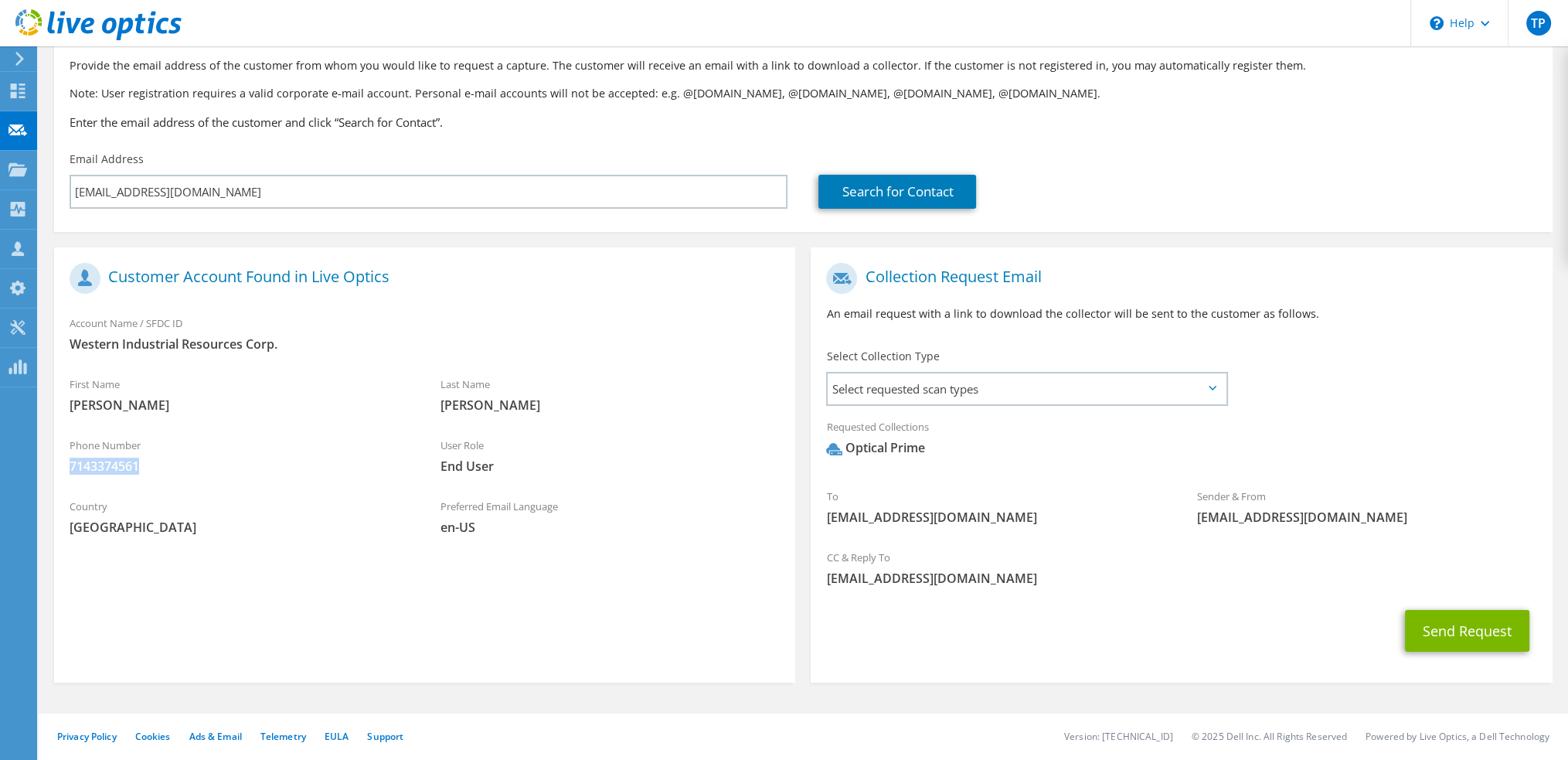
drag, startPoint x: 144, startPoint y: 462, endPoint x: 68, endPoint y: 461, distance: 76.0
click at [68, 461] on div "Phone Number 7143374561" at bounding box center [240, 456] width 371 height 53
click at [159, 493] on div "Country United States" at bounding box center [240, 517] width 371 height 53
drag, startPoint x: 257, startPoint y: 577, endPoint x: 239, endPoint y: 579, distance: 18.1
click at [239, 579] on section "Customer Account Found in Live Optics Account Name / SFDC ID Western Industrial…" at bounding box center [424, 465] width 741 height 435
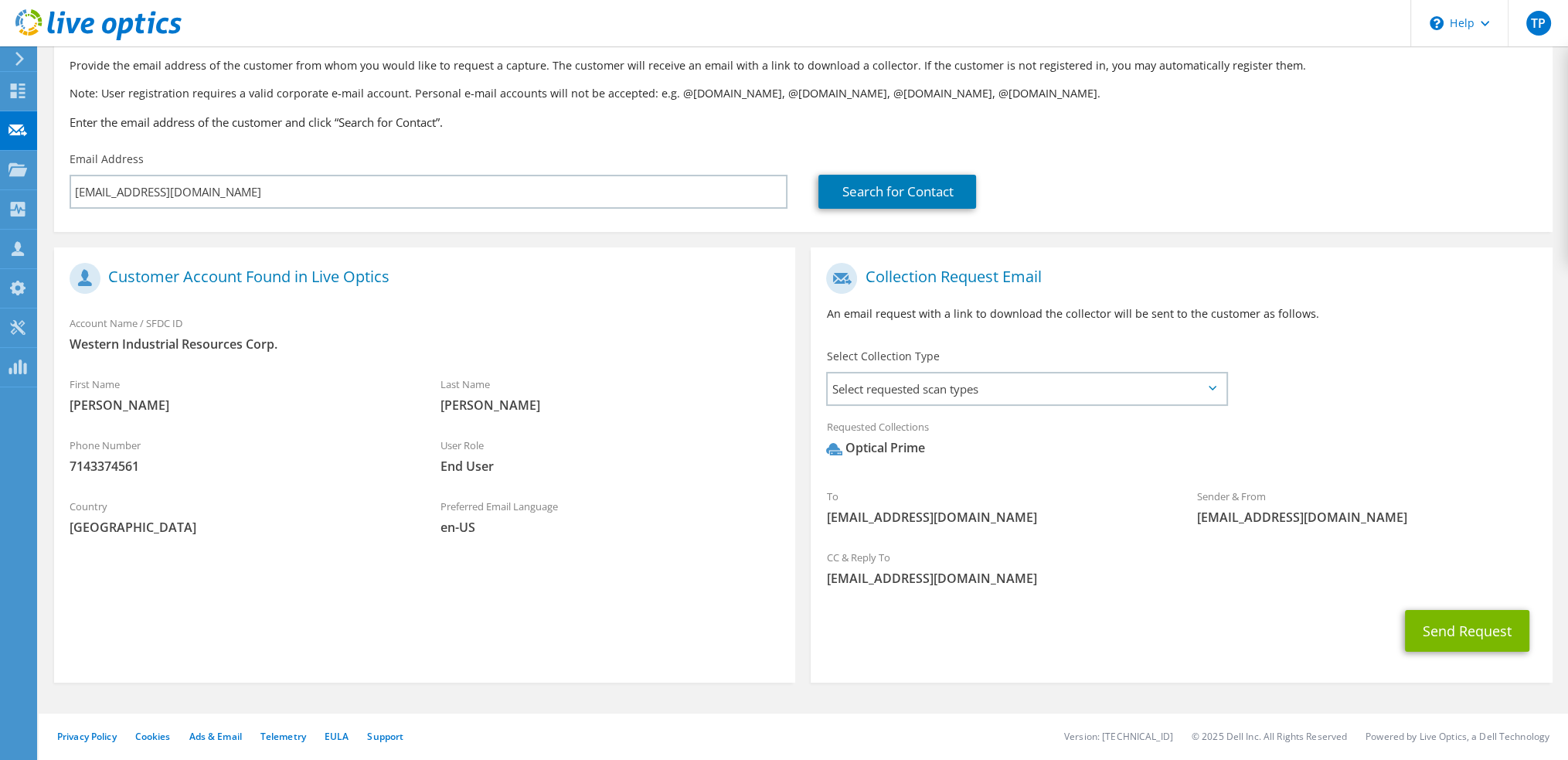
drag, startPoint x: 239, startPoint y: 579, endPoint x: 218, endPoint y: 581, distance: 21.1
click at [216, 581] on section "Customer Account Found in Live Optics Account Name / SFDC ID Western Industrial…" at bounding box center [424, 465] width 741 height 435
click at [214, 581] on section "Customer Account Found in Live Optics Account Name / SFDC ID Western Industrial…" at bounding box center [424, 465] width 741 height 435
drag, startPoint x: 223, startPoint y: 581, endPoint x: 214, endPoint y: 583, distance: 9.2
click at [214, 583] on section "Customer Account Found in Live Optics Account Name / SFDC ID Western Industrial…" at bounding box center [424, 465] width 741 height 435
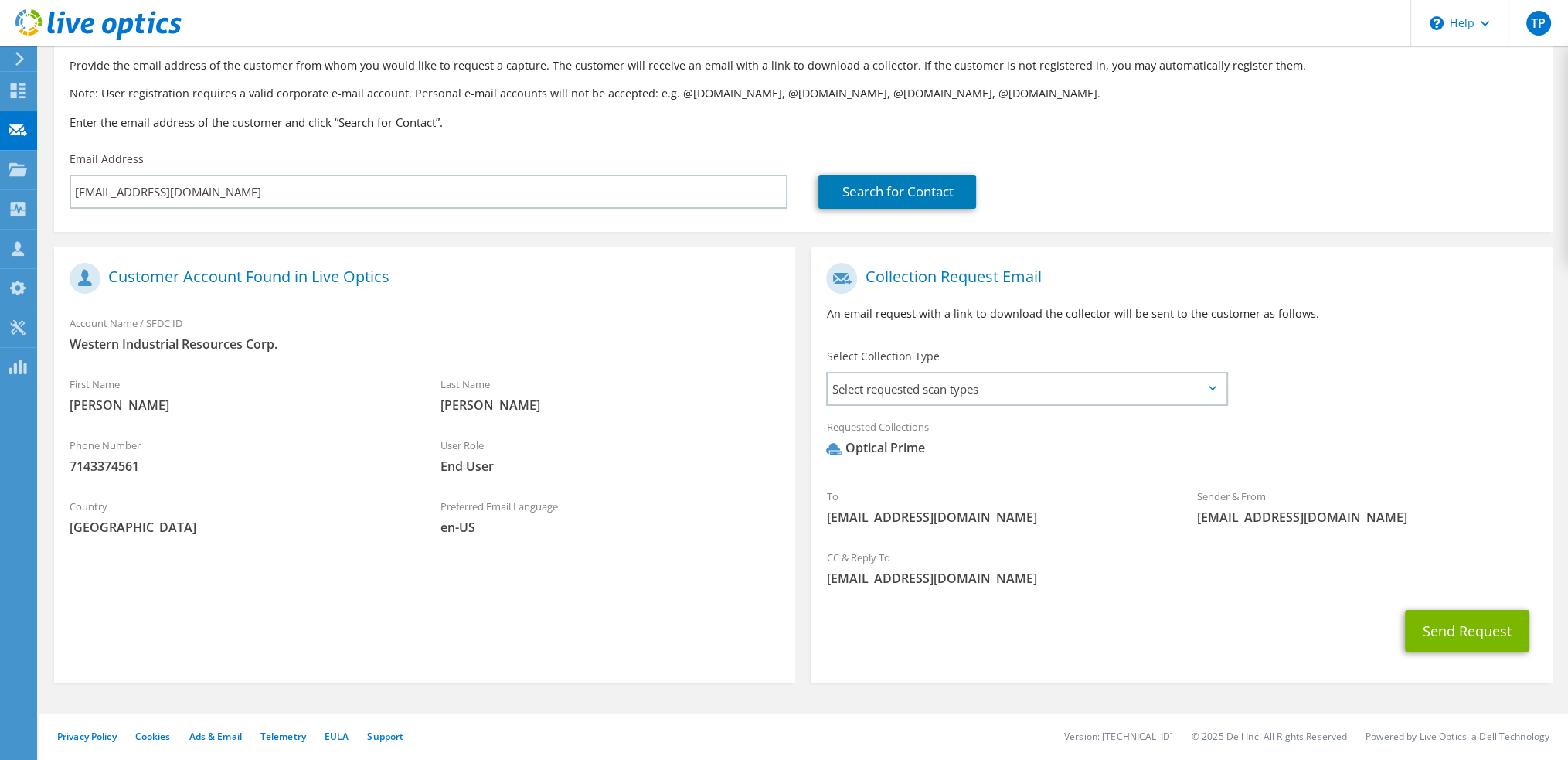
click at [211, 583] on section "Customer Account Found in Live Optics Account Name / SFDC ID Western Industrial…" at bounding box center [424, 465] width 741 height 435
drag, startPoint x: 228, startPoint y: 580, endPoint x: 218, endPoint y: 584, distance: 10.8
click at [218, 584] on section "Customer Account Found in Live Optics Account Name / SFDC ID Western Industrial…" at bounding box center [424, 465] width 741 height 435
click at [214, 587] on section "Customer Account Found in Live Optics Account Name / SFDC ID Western Industrial…" at bounding box center [424, 465] width 741 height 435
click at [940, 387] on span "Select requested scan types" at bounding box center [1027, 388] width 397 height 31
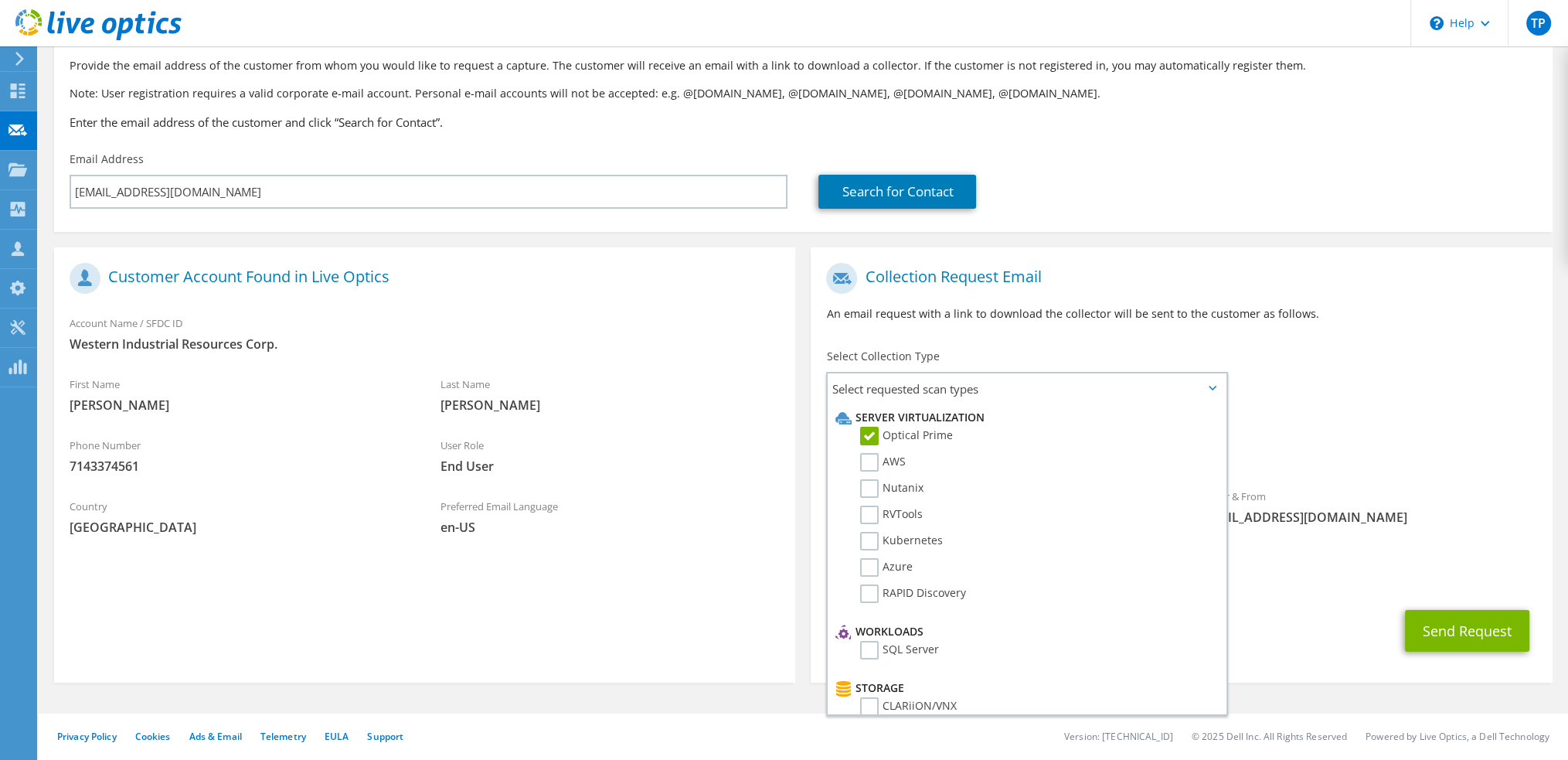
click at [622, 584] on section "Customer Account Found in Live Optics Account Name / SFDC ID Western Industrial…" at bounding box center [424, 465] width 741 height 435
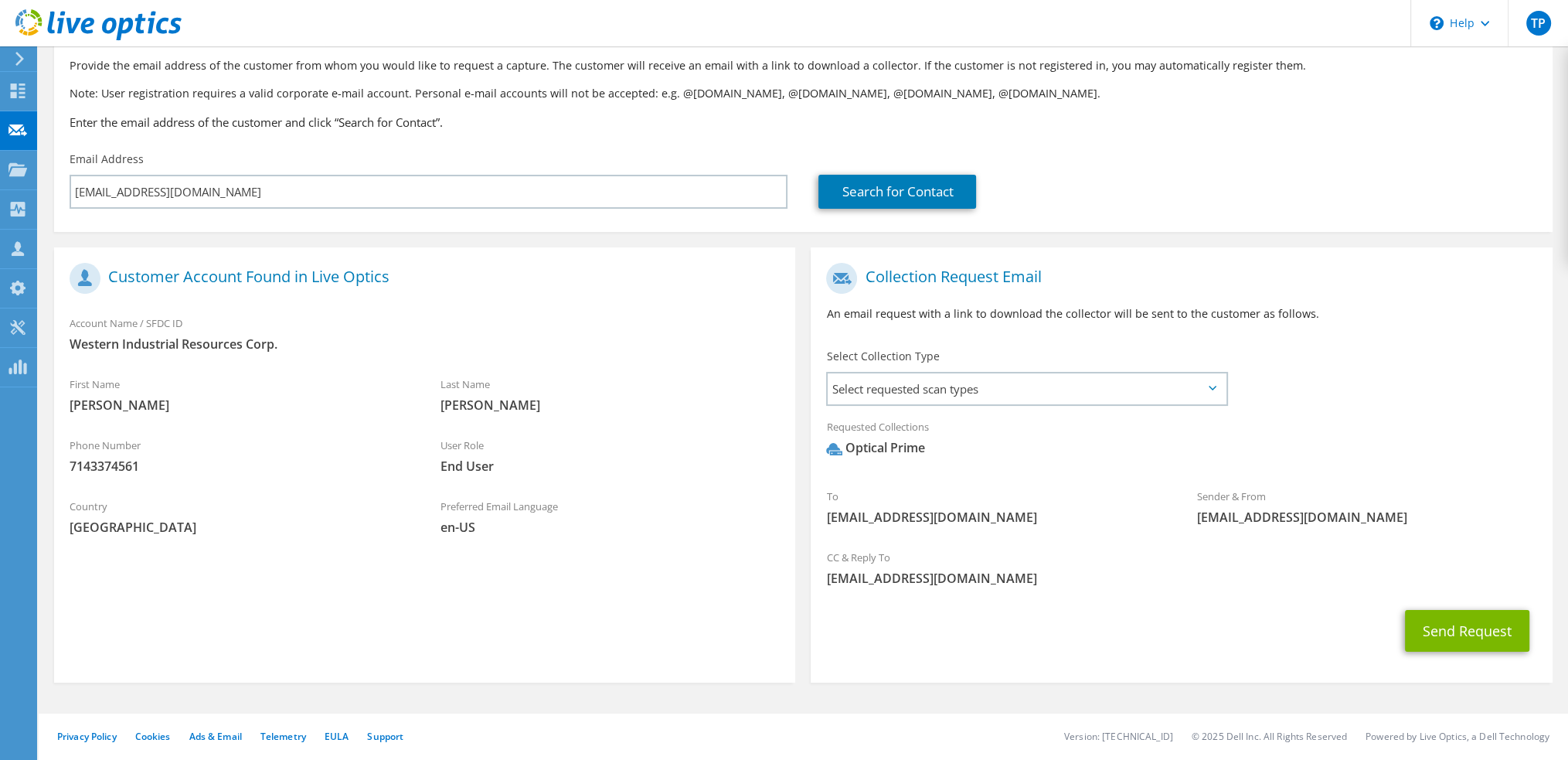
click at [621, 581] on section "Customer Account Found in Live Optics Account Name / SFDC ID Western Industrial…" at bounding box center [424, 465] width 741 height 435
